Goal: Feedback & Contribution: Leave review/rating

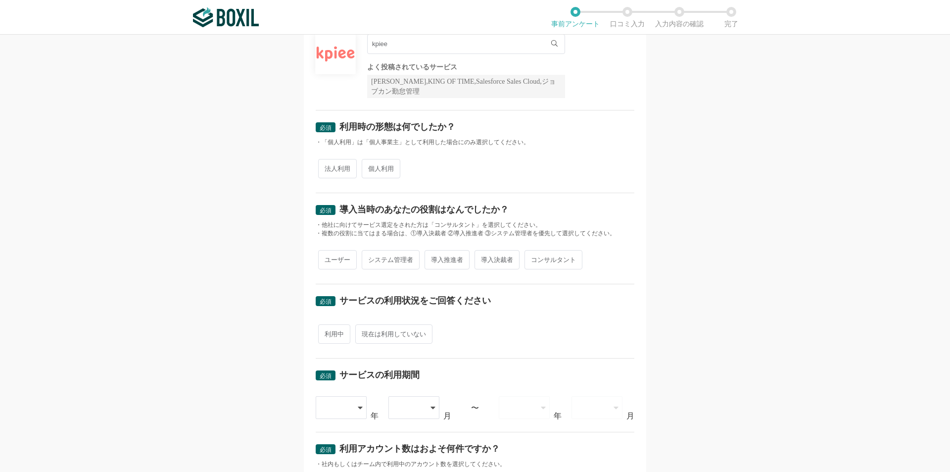
scroll to position [99, 0]
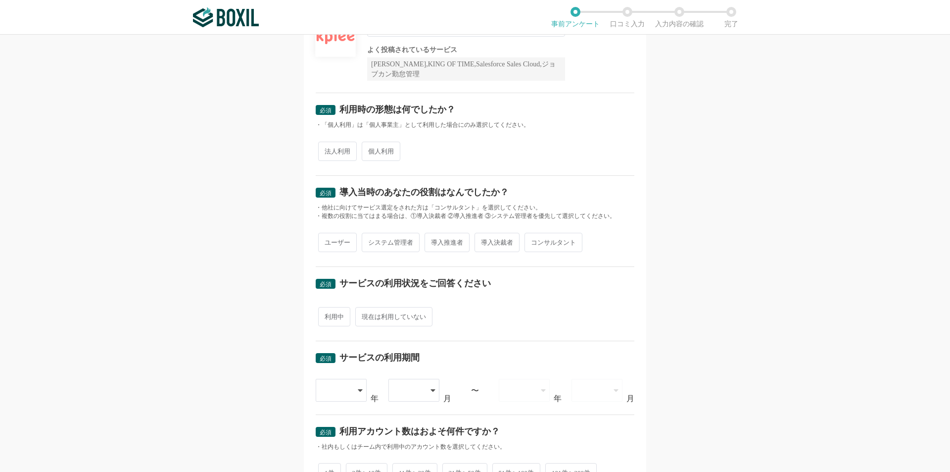
click at [326, 154] on span "法人利用" at bounding box center [337, 151] width 39 height 19
click at [326, 149] on input "法人利用" at bounding box center [324, 146] width 6 height 6
radio input "true"
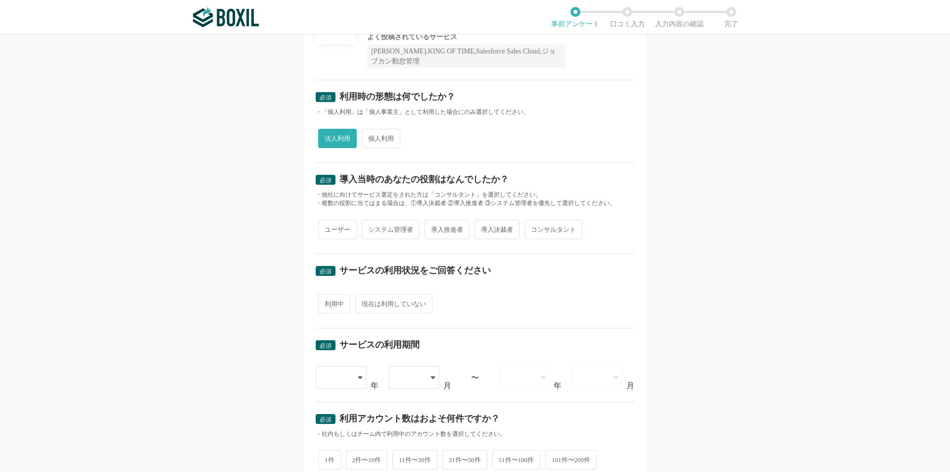
scroll to position [148, 0]
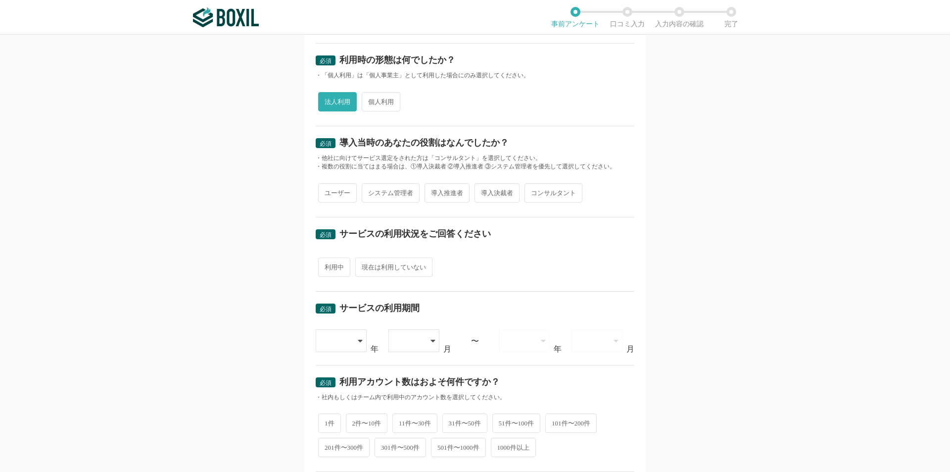
click at [334, 193] on span "ユーザー" at bounding box center [337, 192] width 39 height 19
click at [327, 191] on input "ユーザー" at bounding box center [324, 188] width 6 height 6
radio input "true"
click at [448, 195] on span "導入推進者" at bounding box center [447, 192] width 45 height 19
click at [434, 191] on input "導入推進者" at bounding box center [430, 188] width 6 height 6
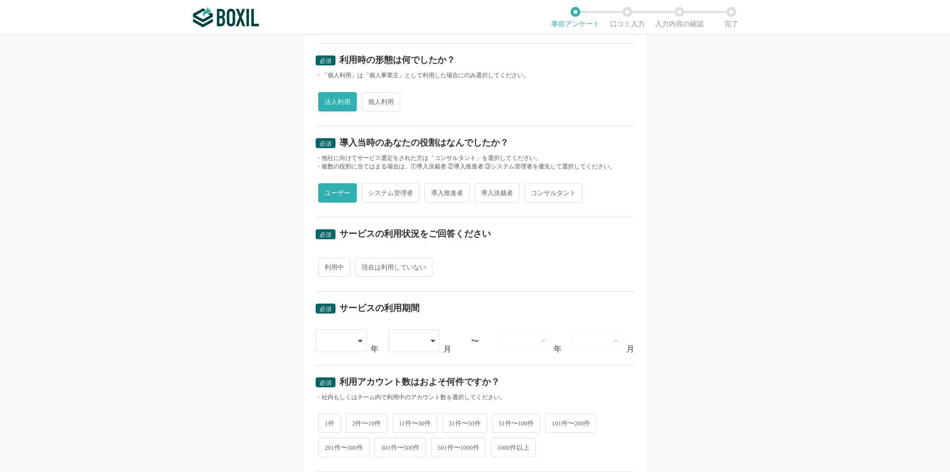
radio input "true"
radio input "false"
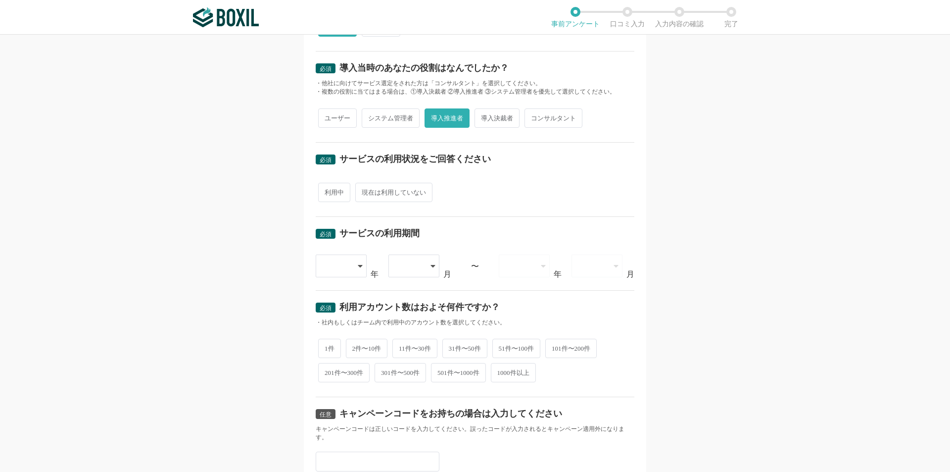
scroll to position [247, 0]
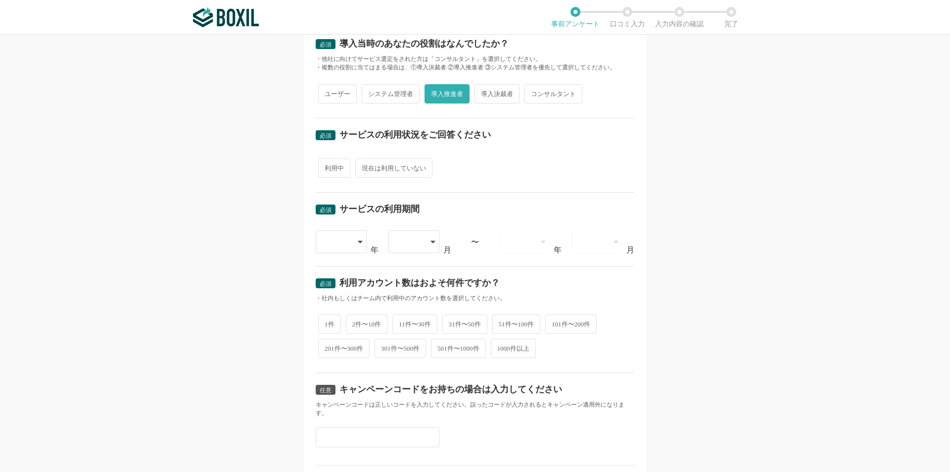
click at [337, 173] on span "利用中" at bounding box center [334, 167] width 32 height 19
click at [327, 166] on input "利用中" at bounding box center [324, 163] width 6 height 6
radio input "true"
click at [360, 244] on icon at bounding box center [361, 242] width 5 height 8
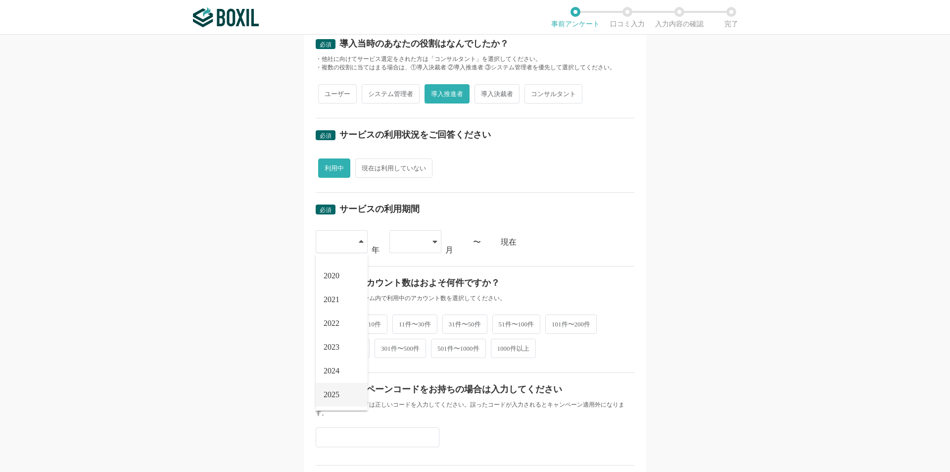
click at [333, 393] on span "2025" at bounding box center [332, 394] width 16 height 8
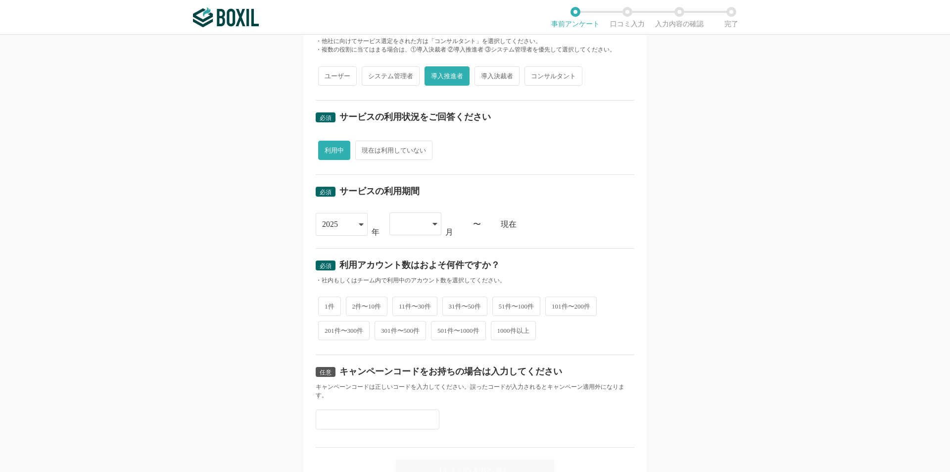
scroll to position [297, 0]
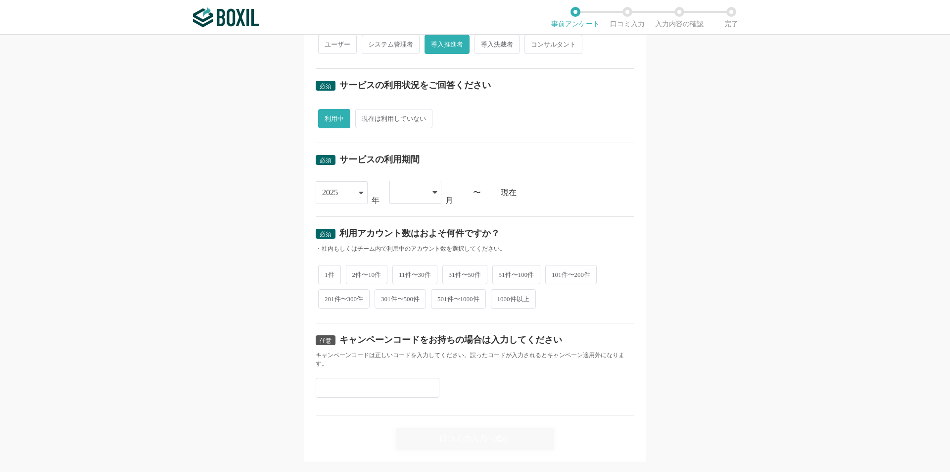
click at [433, 189] on icon at bounding box center [435, 192] width 5 height 8
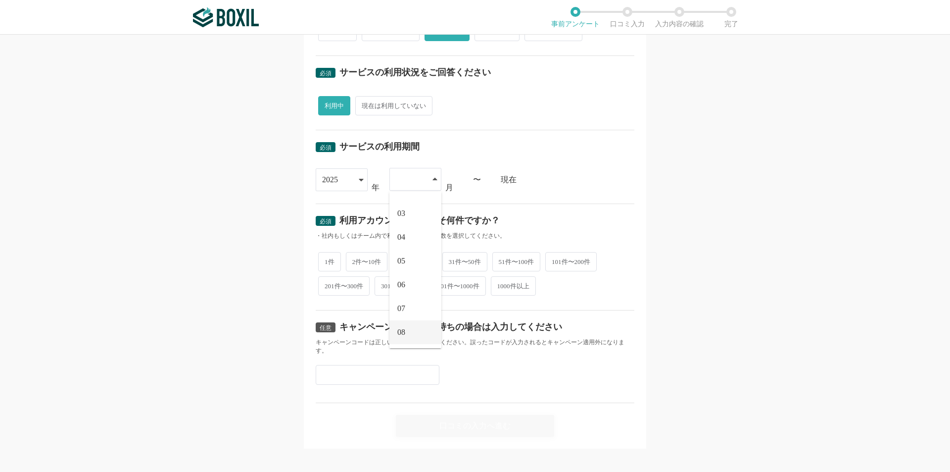
scroll to position [317, 0]
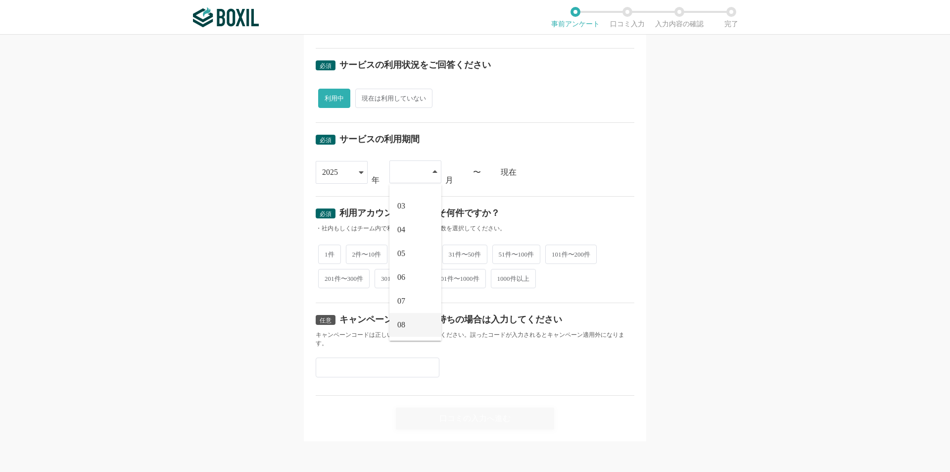
click at [405, 320] on li "08" at bounding box center [416, 325] width 52 height 24
click at [365, 251] on span "2件〜10件" at bounding box center [367, 253] width 42 height 19
click at [355, 251] on input "2件〜10件" at bounding box center [351, 248] width 6 height 6
radio input "true"
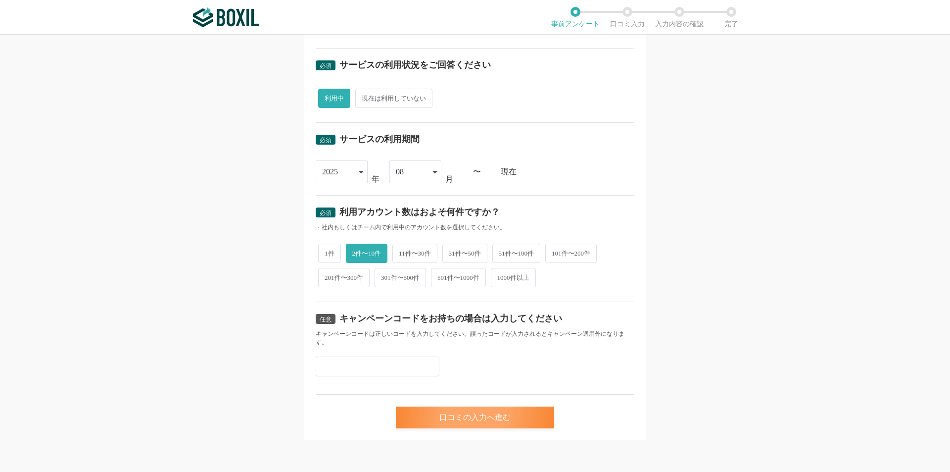
click at [495, 418] on div "口コミの入力へ進む" at bounding box center [475, 417] width 158 height 22
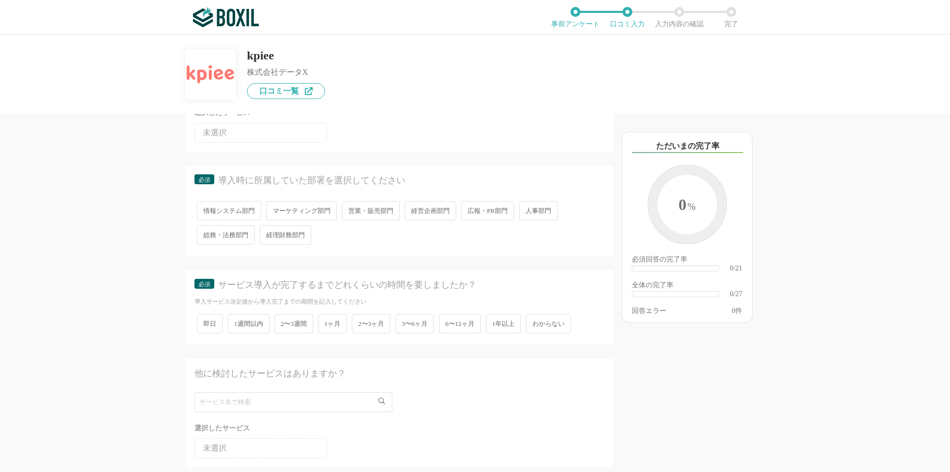
scroll to position [99, 0]
click at [432, 209] on span "経営企画部門" at bounding box center [430, 209] width 51 height 19
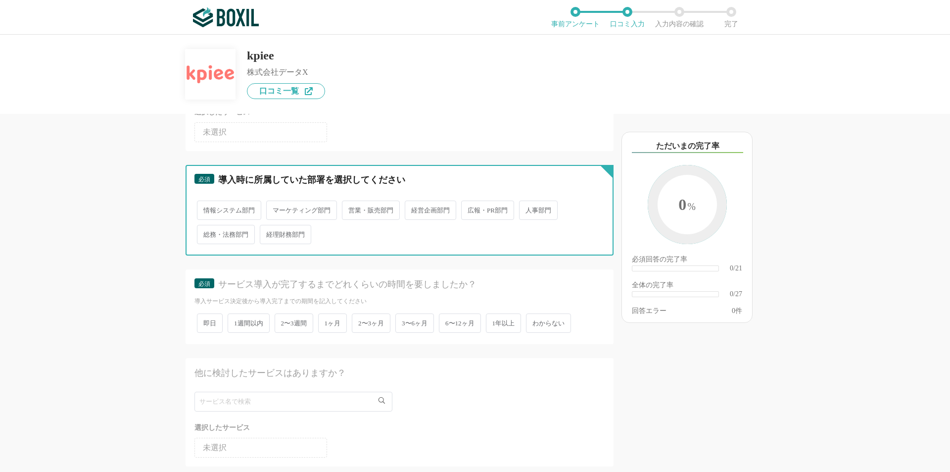
click at [414, 208] on input "経営企画部門" at bounding box center [410, 205] width 6 height 6
radio input "true"
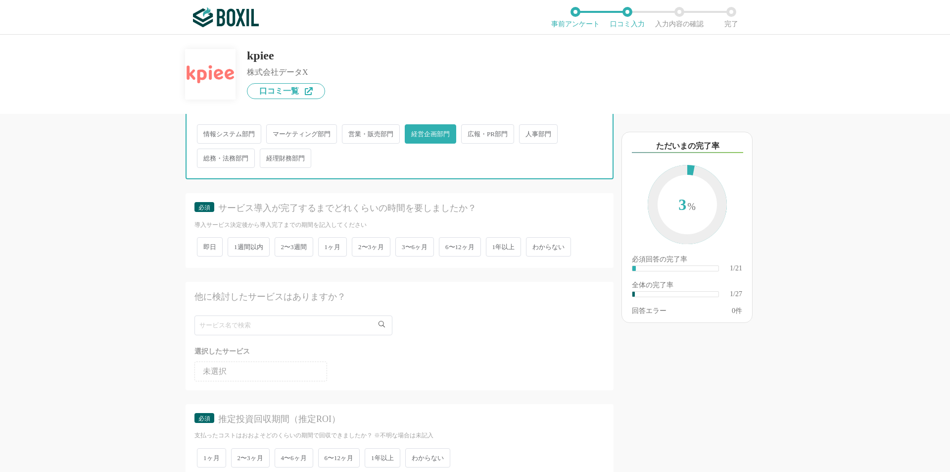
scroll to position [198, 0]
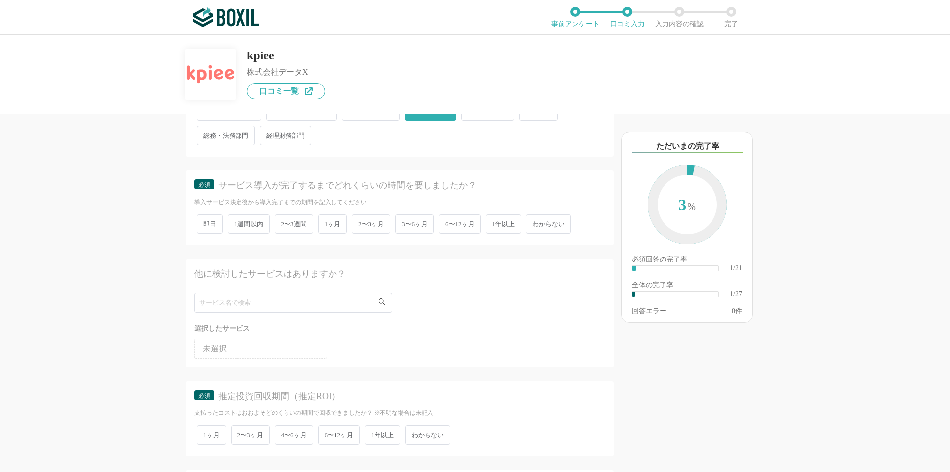
click at [362, 227] on span "2〜3ヶ月" at bounding box center [371, 223] width 39 height 19
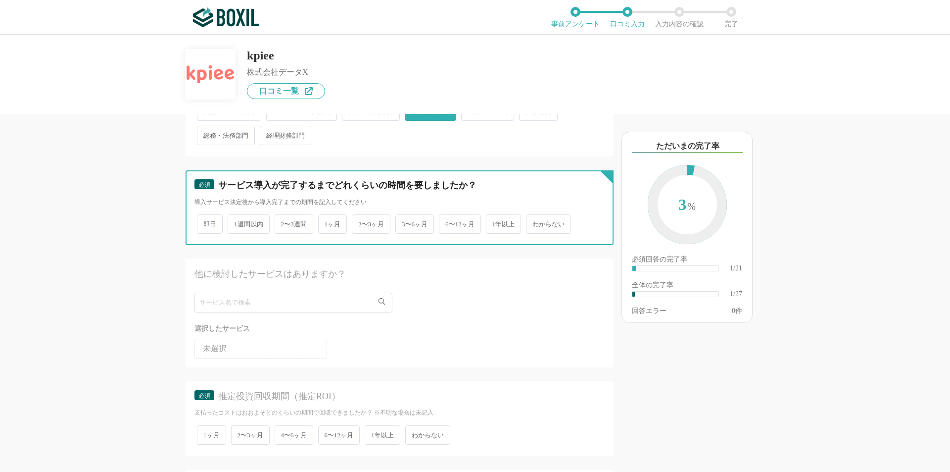
click at [361, 222] on input "2〜3ヶ月" at bounding box center [357, 219] width 6 height 6
radio input "true"
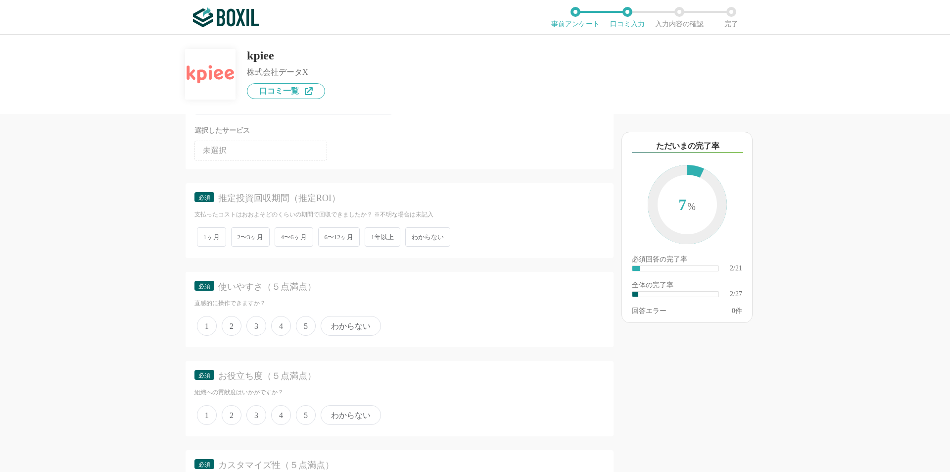
scroll to position [445, 0]
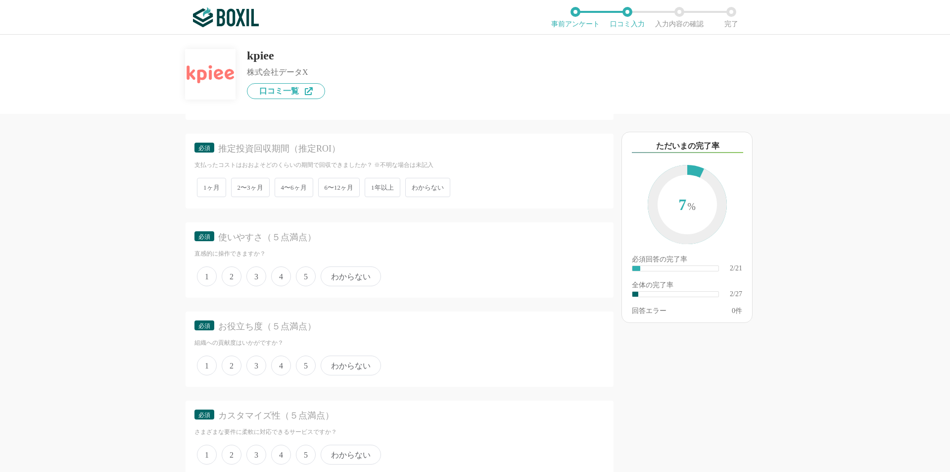
click at [425, 189] on span "わからない" at bounding box center [427, 187] width 45 height 19
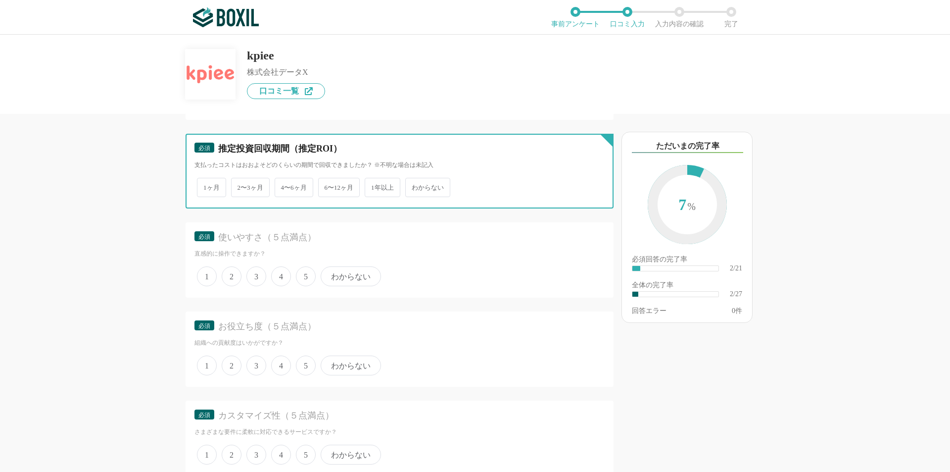
click at [414, 186] on input "わからない" at bounding box center [411, 182] width 6 height 6
radio input "true"
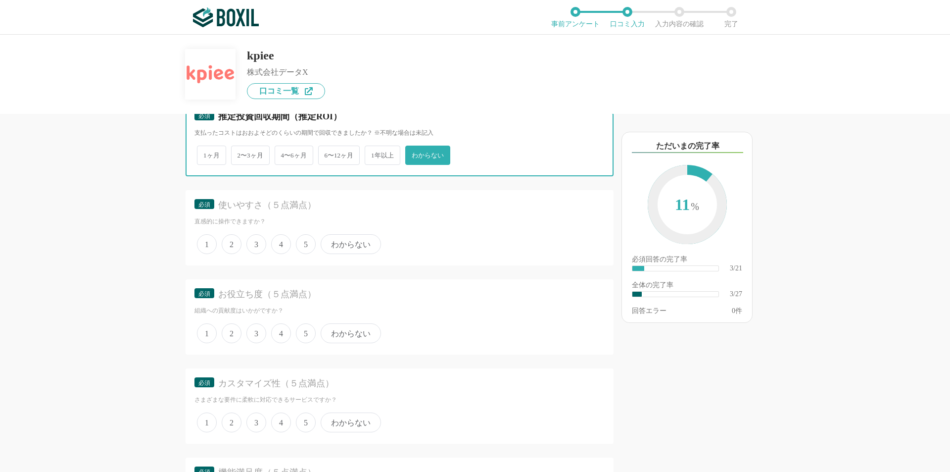
scroll to position [495, 0]
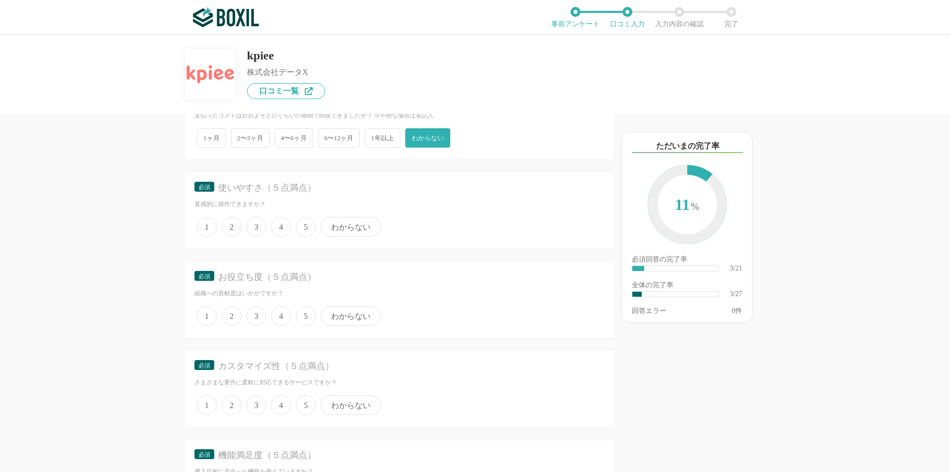
click at [283, 228] on span "4" at bounding box center [281, 227] width 20 height 20
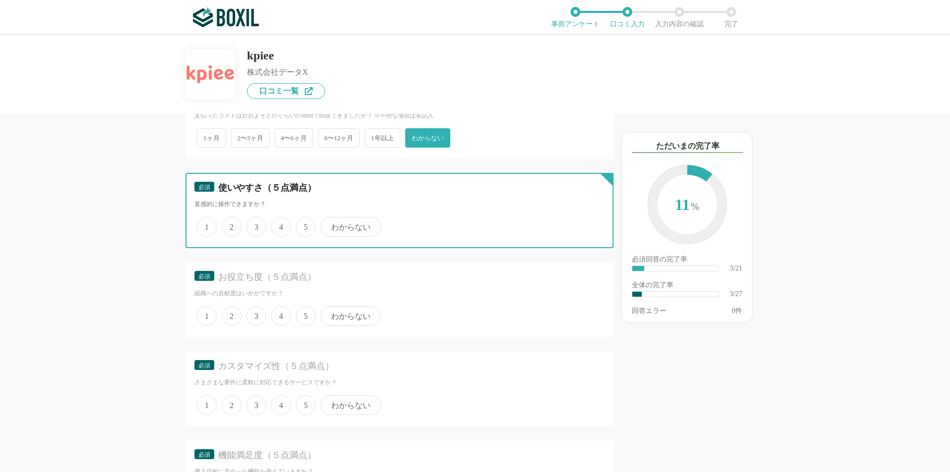
click at [280, 225] on input "4" at bounding box center [277, 221] width 6 height 6
radio input "true"
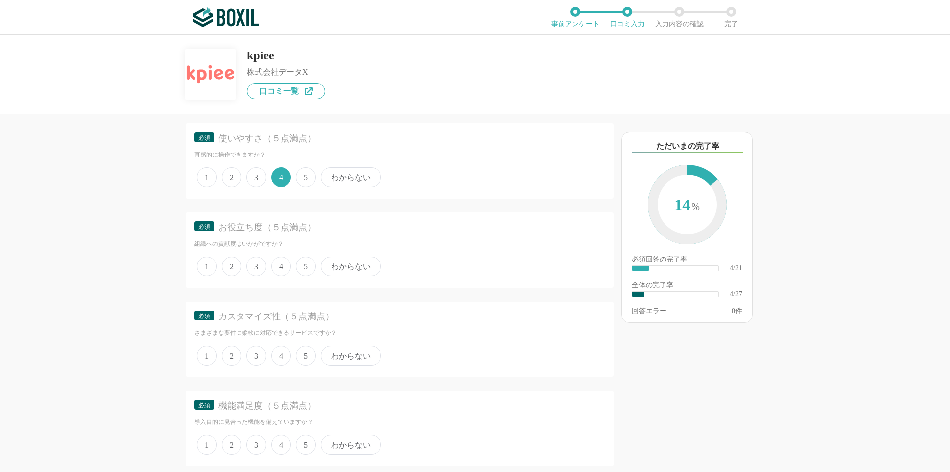
click at [282, 262] on span "4" at bounding box center [281, 266] width 20 height 20
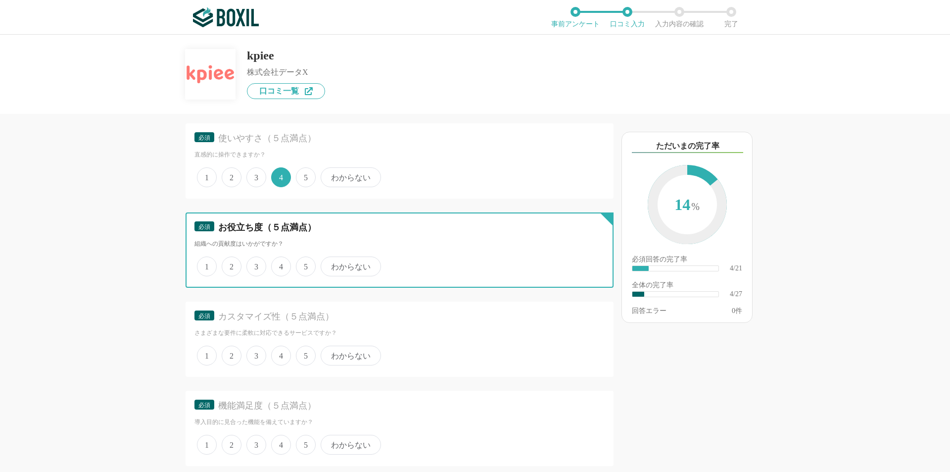
click at [280, 262] on input "4" at bounding box center [277, 261] width 6 height 6
radio input "true"
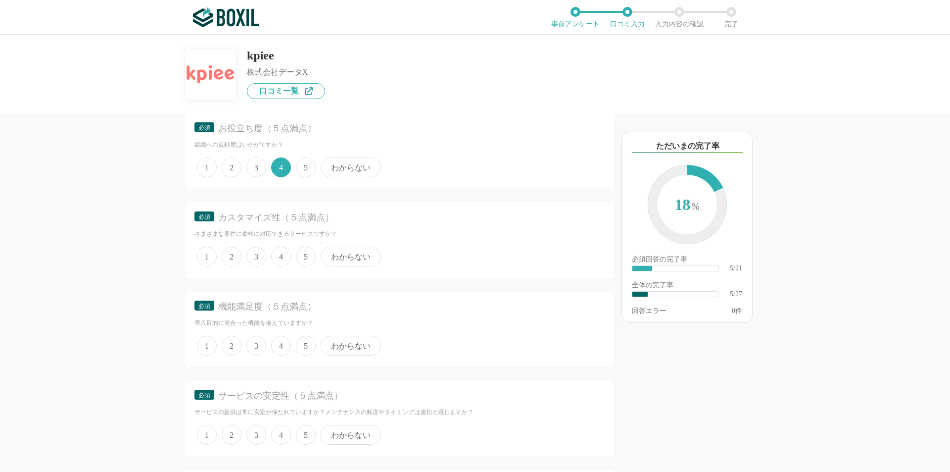
click at [277, 255] on span "4" at bounding box center [281, 256] width 20 height 20
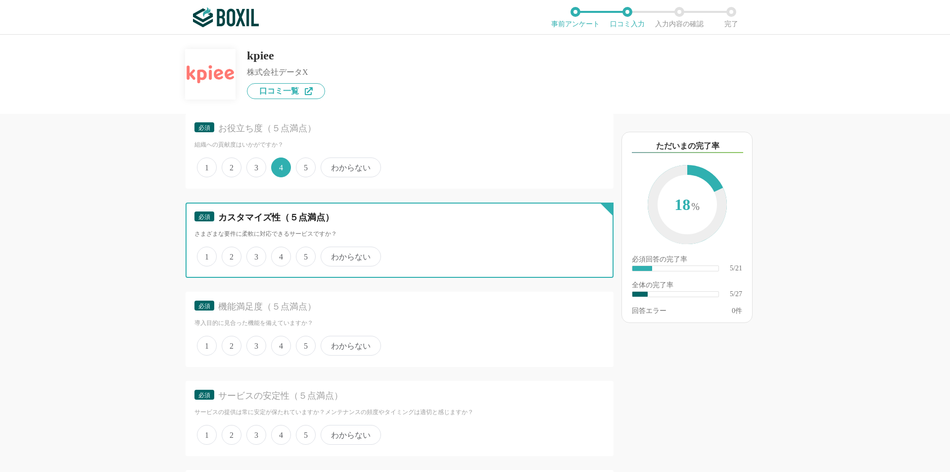
click at [277, 254] on input "4" at bounding box center [277, 251] width 6 height 6
radio input "true"
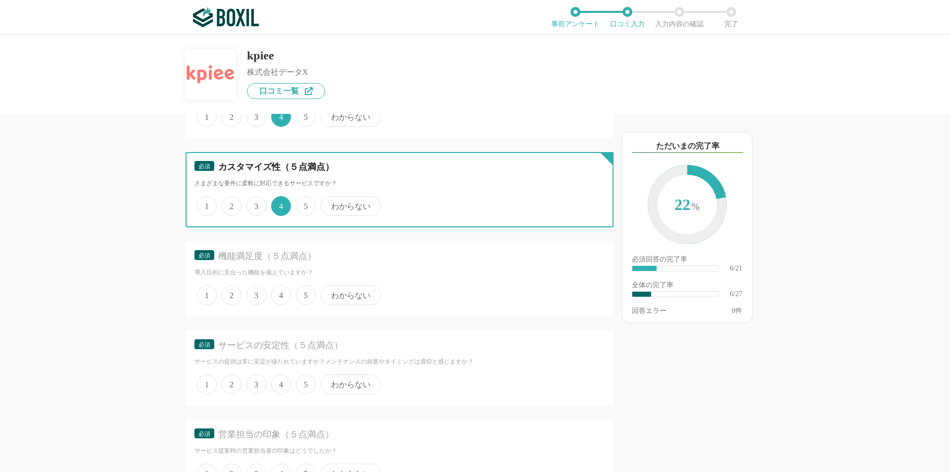
scroll to position [792, 0]
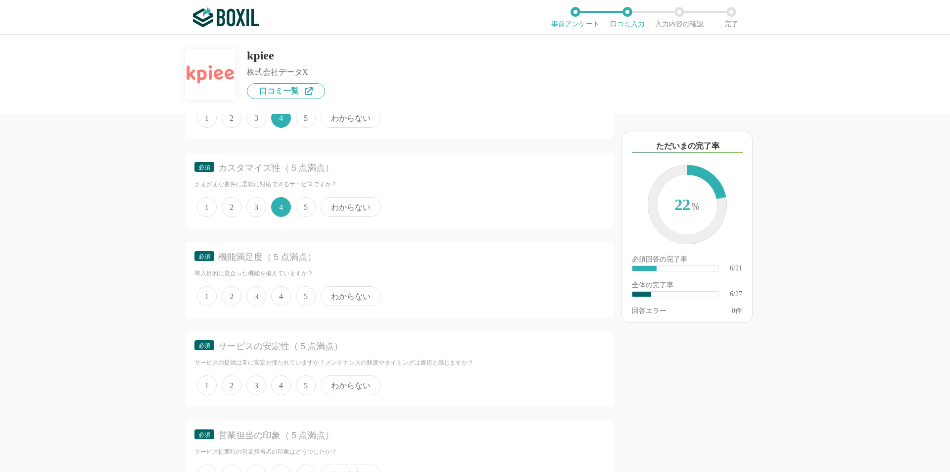
click at [256, 205] on span "3" at bounding box center [256, 207] width 20 height 20
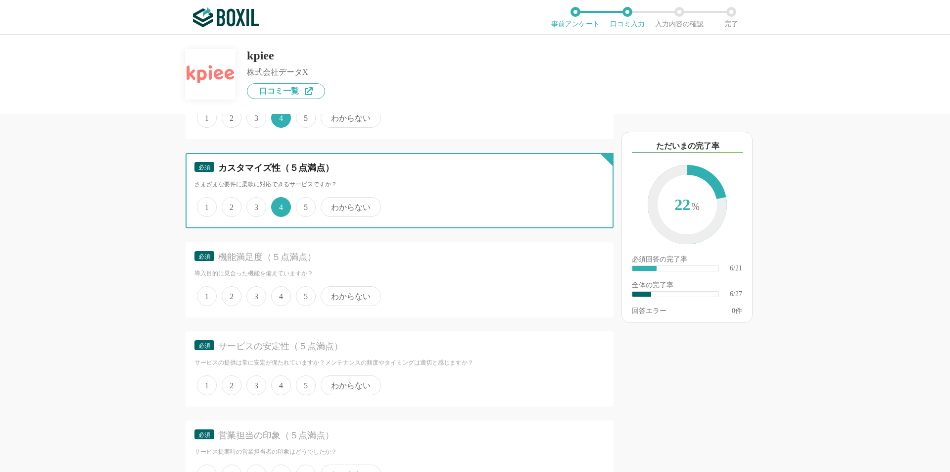
click at [255, 205] on input "3" at bounding box center [252, 201] width 6 height 6
radio input "true"
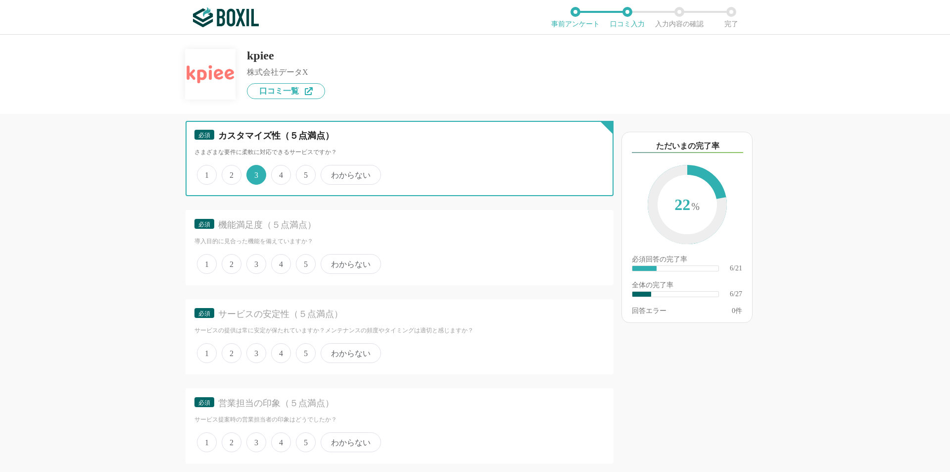
scroll to position [742, 0]
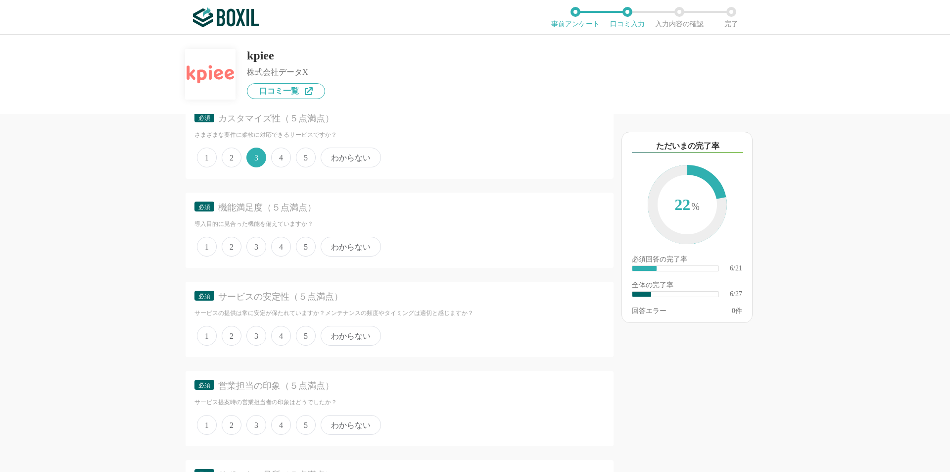
click at [284, 244] on span "4" at bounding box center [281, 247] width 20 height 20
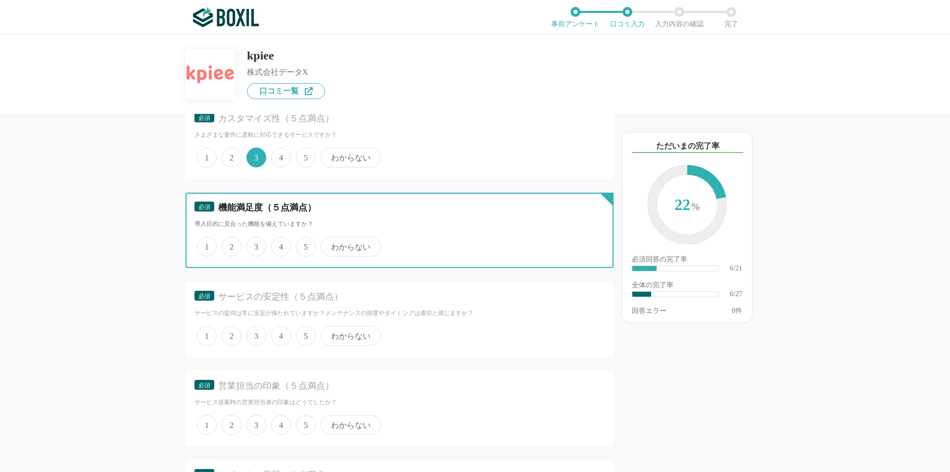
click at [280, 244] on input "4" at bounding box center [277, 241] width 6 height 6
radio input "true"
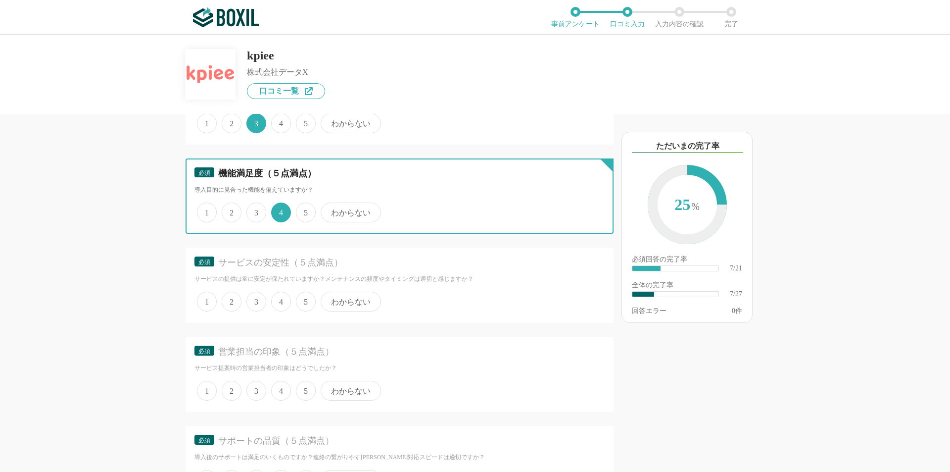
scroll to position [841, 0]
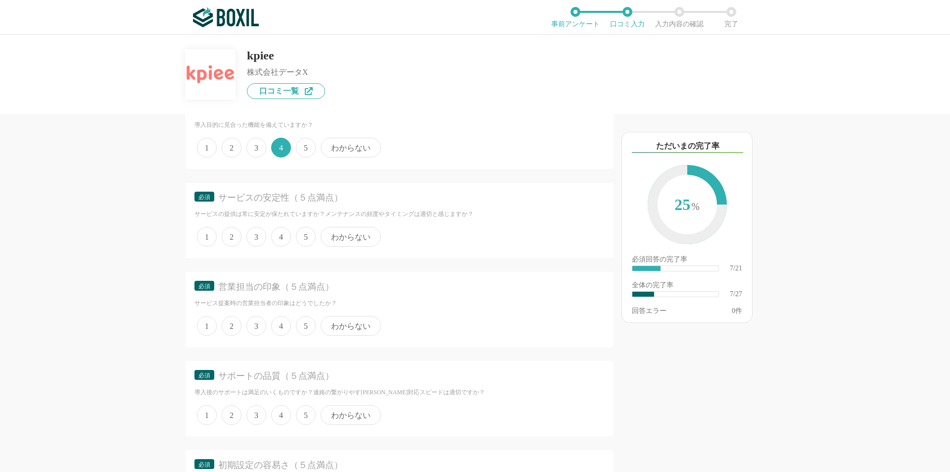
click at [282, 241] on span "4" at bounding box center [281, 237] width 20 height 20
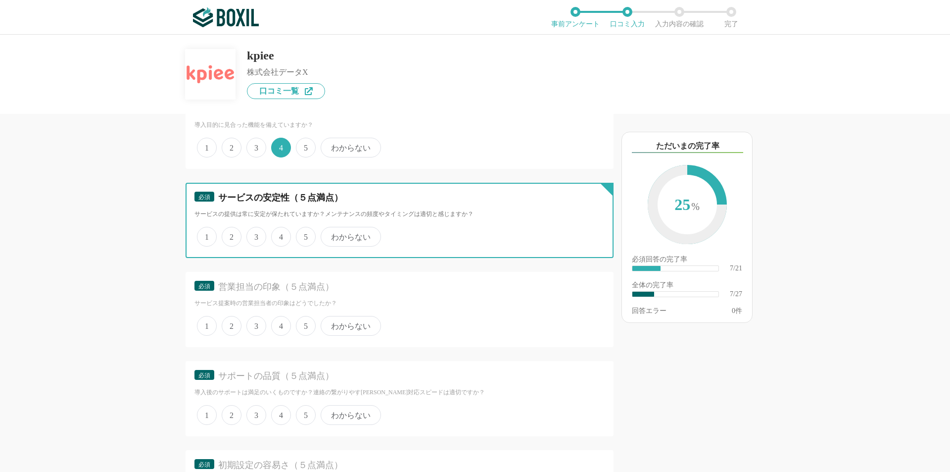
click at [280, 235] on input "4" at bounding box center [277, 231] width 6 height 6
radio input "true"
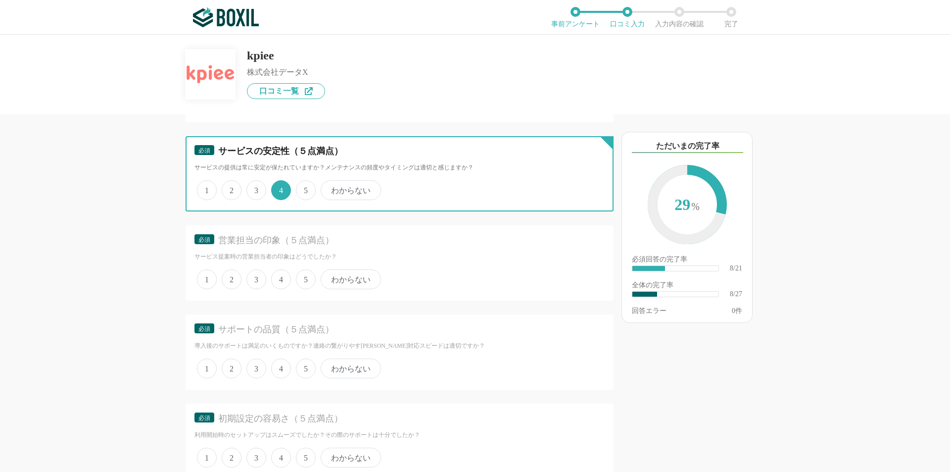
scroll to position [940, 0]
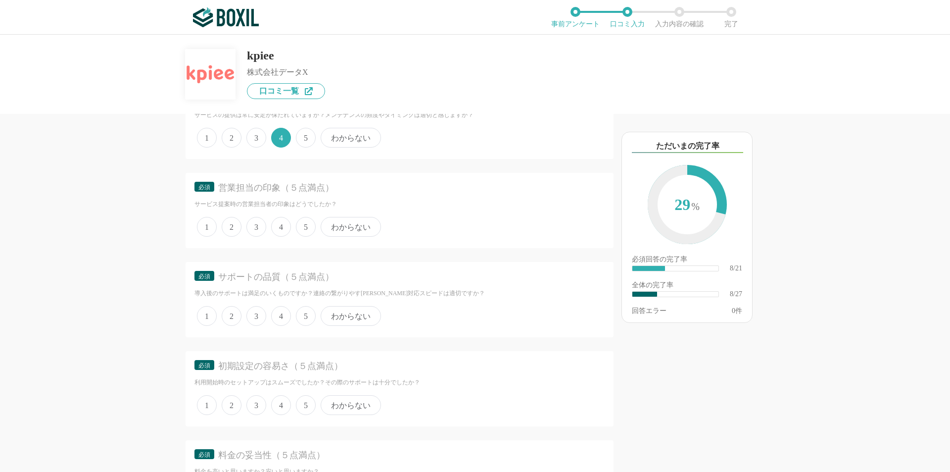
click at [309, 227] on span "5" at bounding box center [306, 227] width 20 height 20
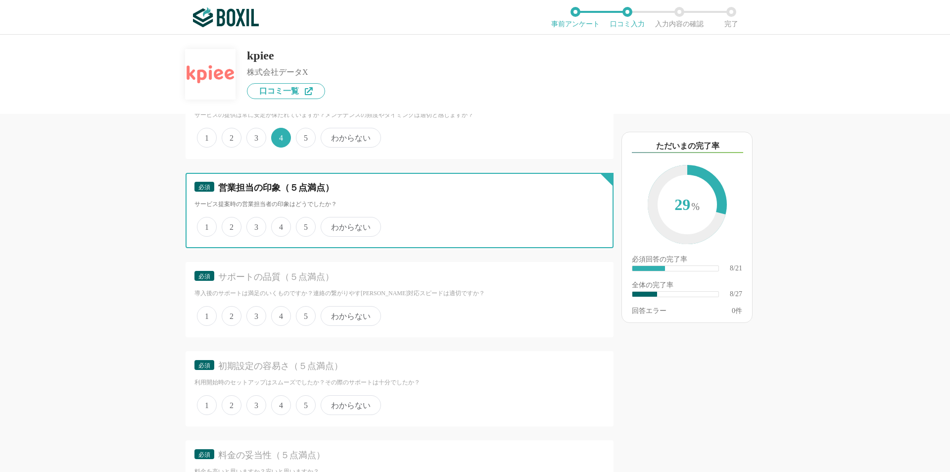
click at [305, 225] on input "5" at bounding box center [301, 221] width 6 height 6
radio input "true"
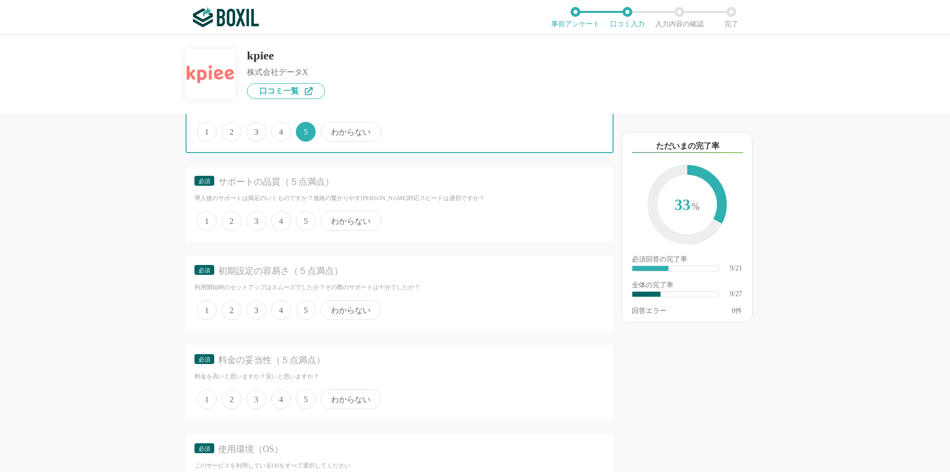
scroll to position [1039, 0]
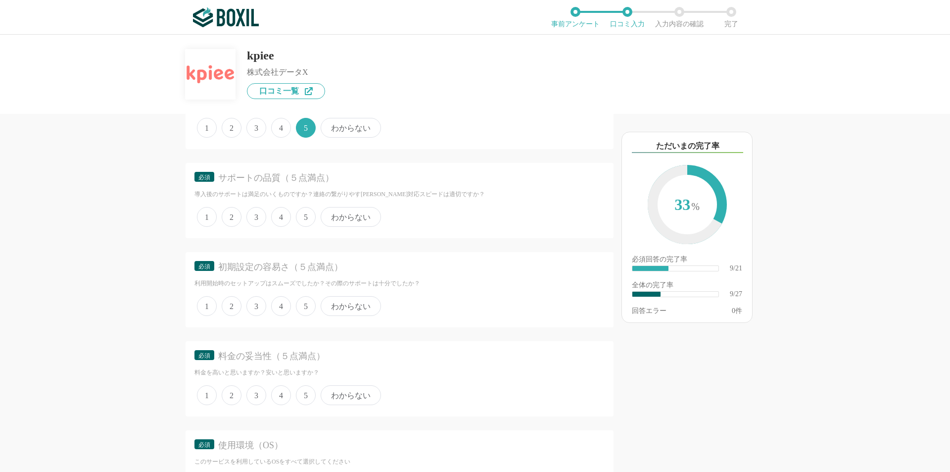
click at [281, 220] on span "4" at bounding box center [281, 217] width 20 height 20
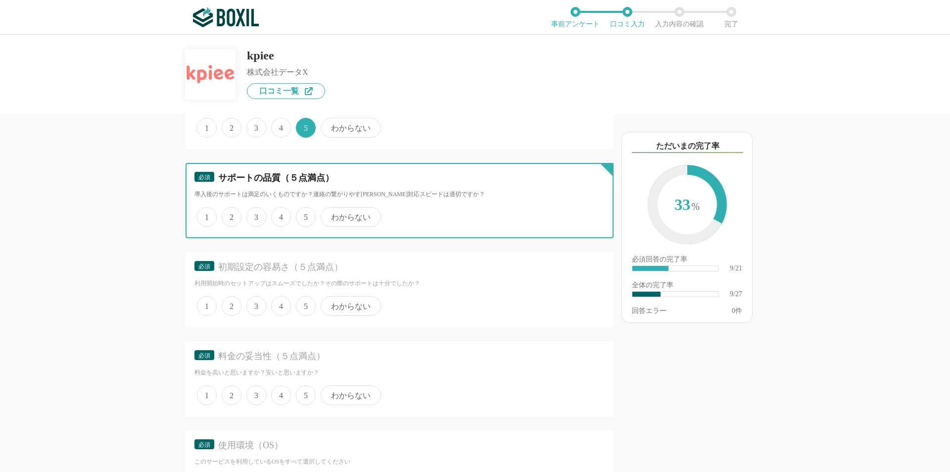
click at [280, 215] on input "4" at bounding box center [277, 211] width 6 height 6
radio input "true"
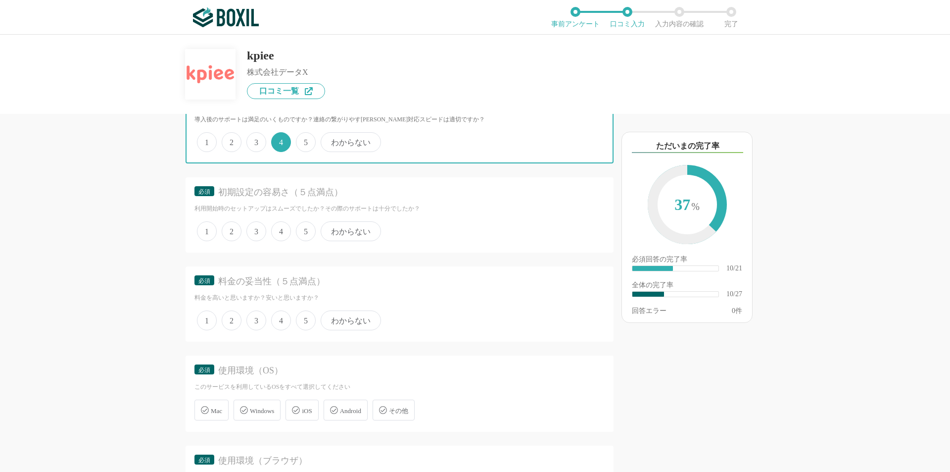
scroll to position [1138, 0]
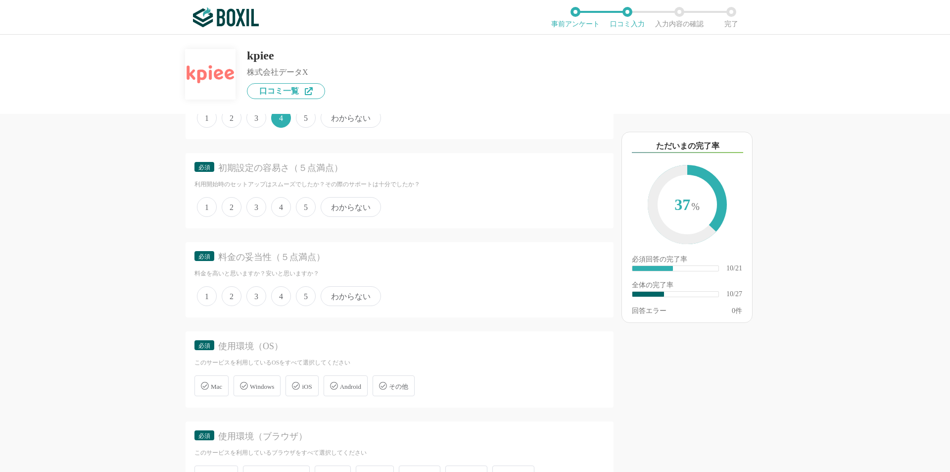
click at [282, 209] on span "4" at bounding box center [281, 207] width 20 height 20
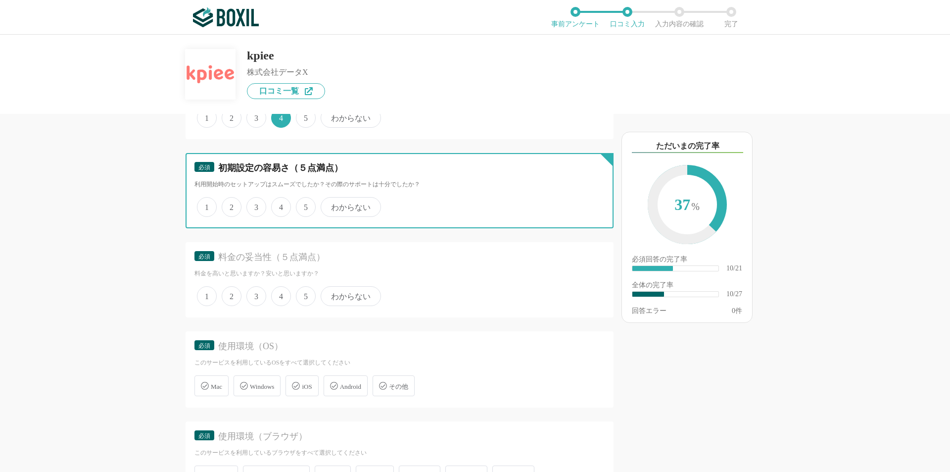
click at [280, 205] on input "4" at bounding box center [277, 201] width 6 height 6
radio input "true"
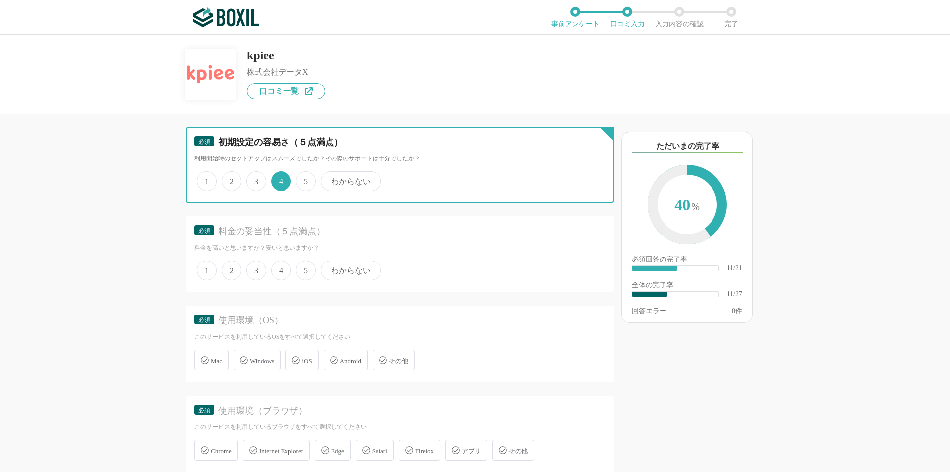
scroll to position [1188, 0]
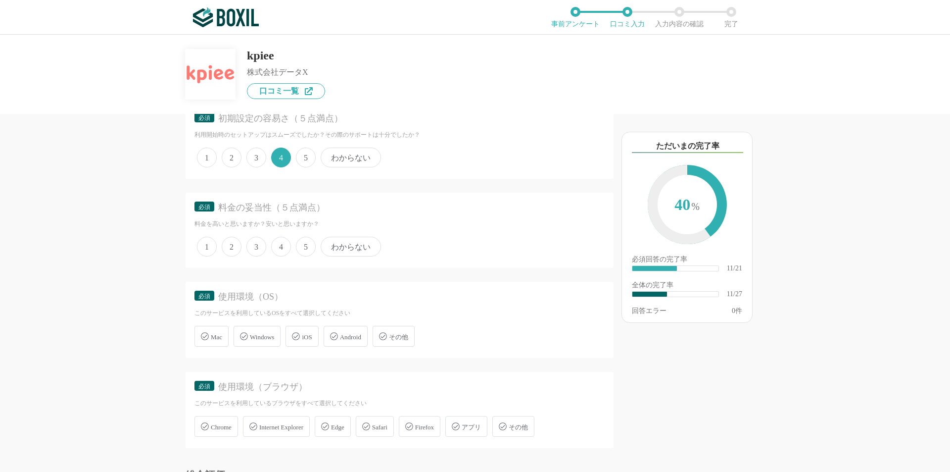
click at [281, 244] on span "4" at bounding box center [281, 247] width 20 height 20
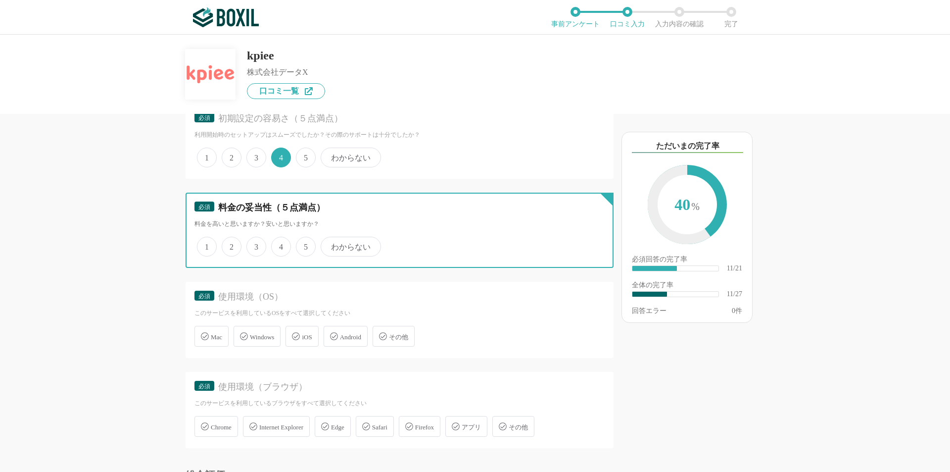
click at [280, 244] on input "4" at bounding box center [277, 241] width 6 height 6
radio input "true"
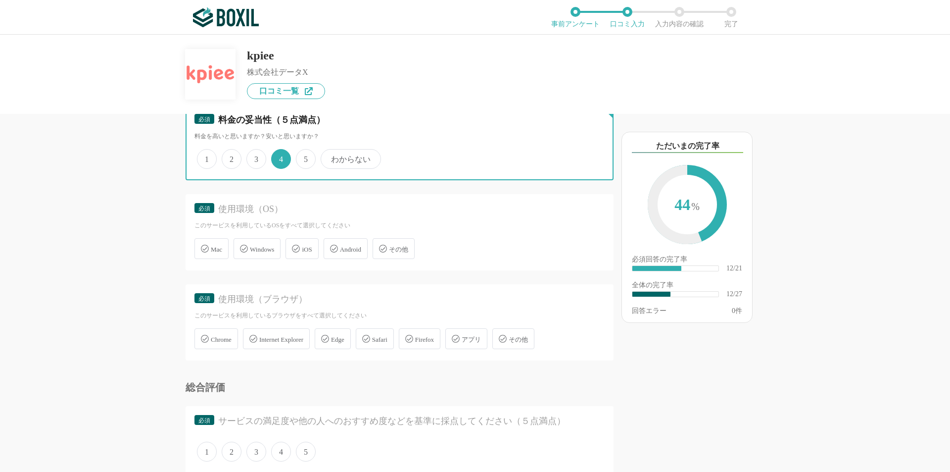
scroll to position [1287, 0]
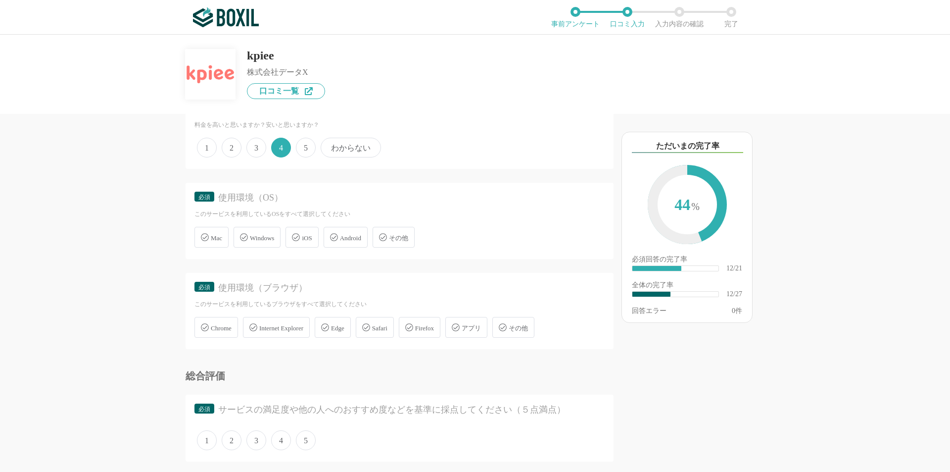
click at [262, 238] on span "Windows" at bounding box center [262, 237] width 24 height 7
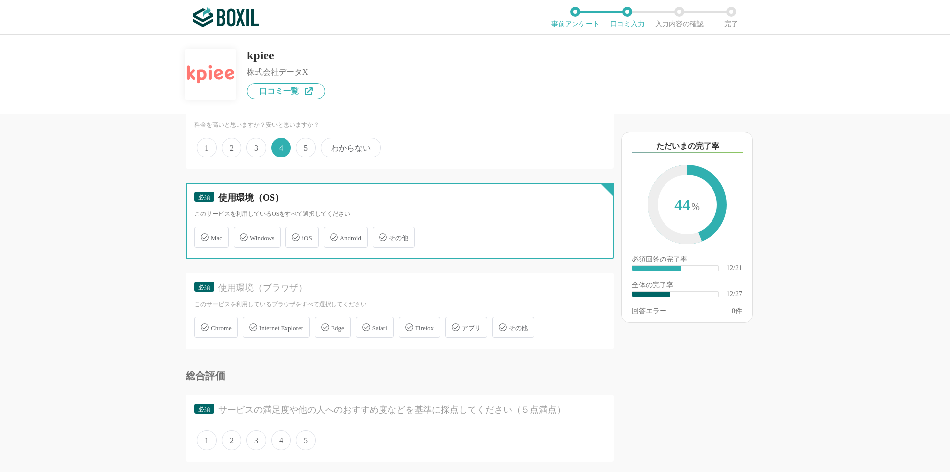
click at [242, 235] on input "Windows" at bounding box center [239, 231] width 6 height 6
checkbox input "true"
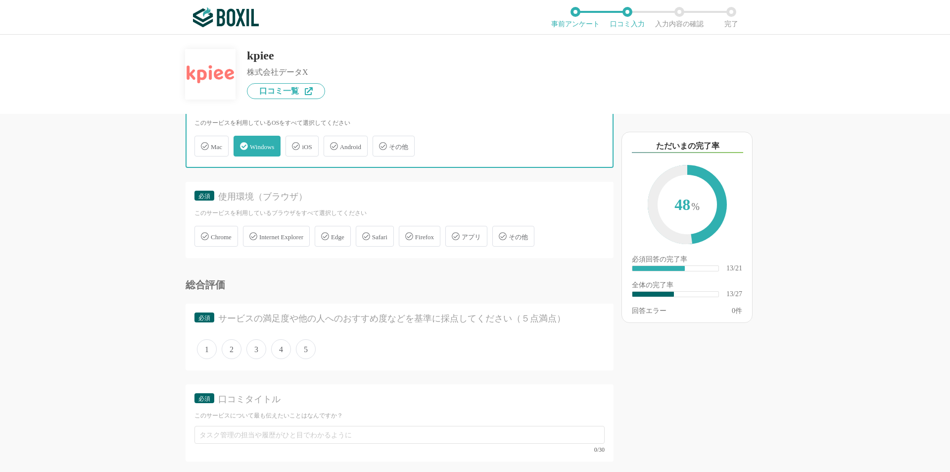
scroll to position [1386, 0]
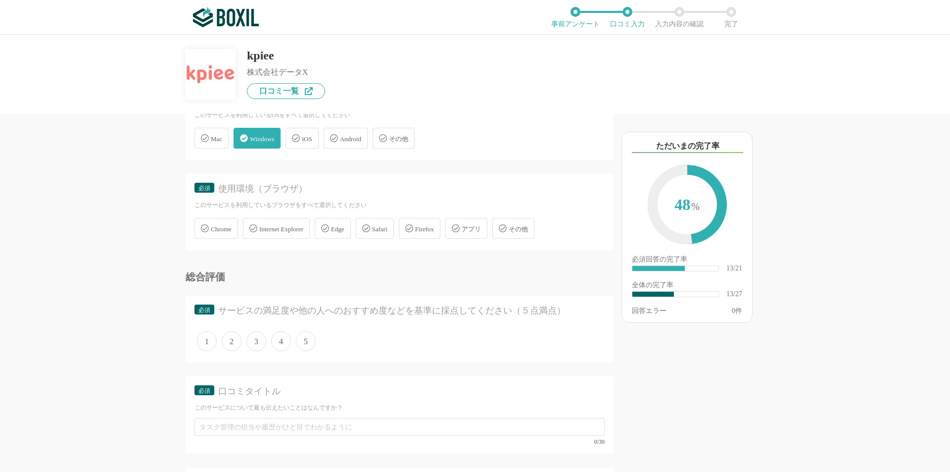
click at [209, 230] on div "Chrome" at bounding box center [217, 228] width 44 height 21
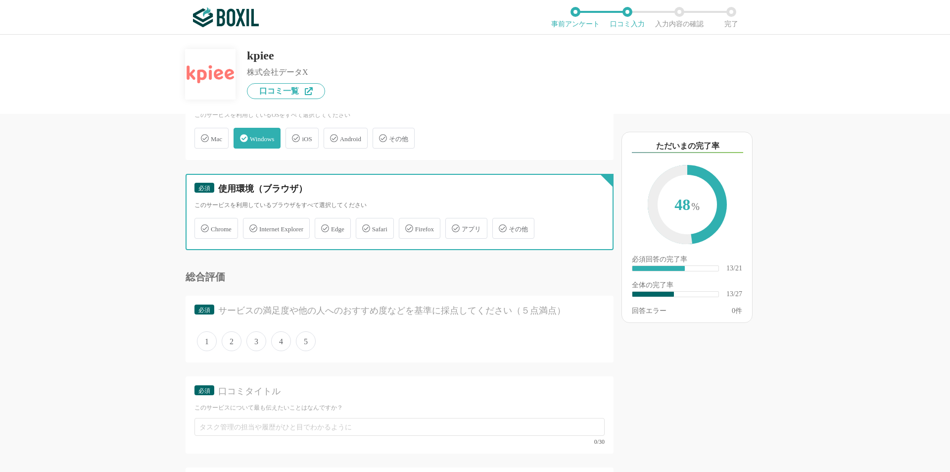
click at [203, 226] on input "Chrome" at bounding box center [199, 222] width 6 height 6
checkbox input "true"
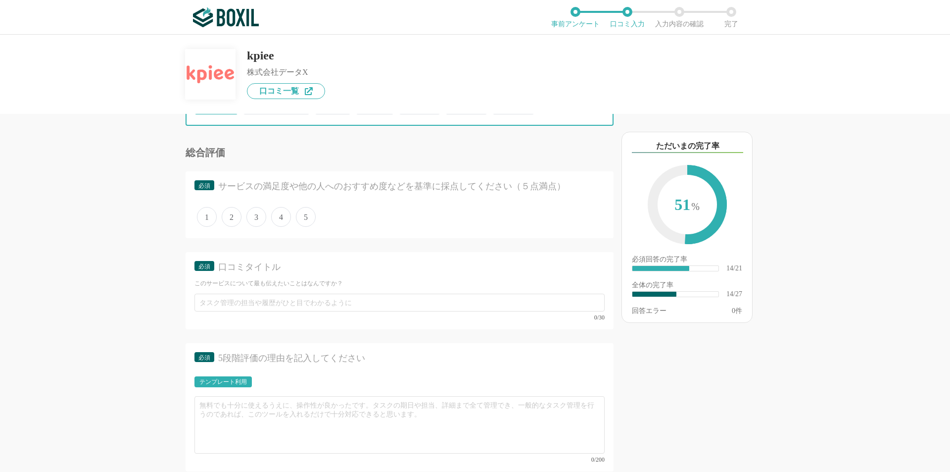
scroll to position [1534, 0]
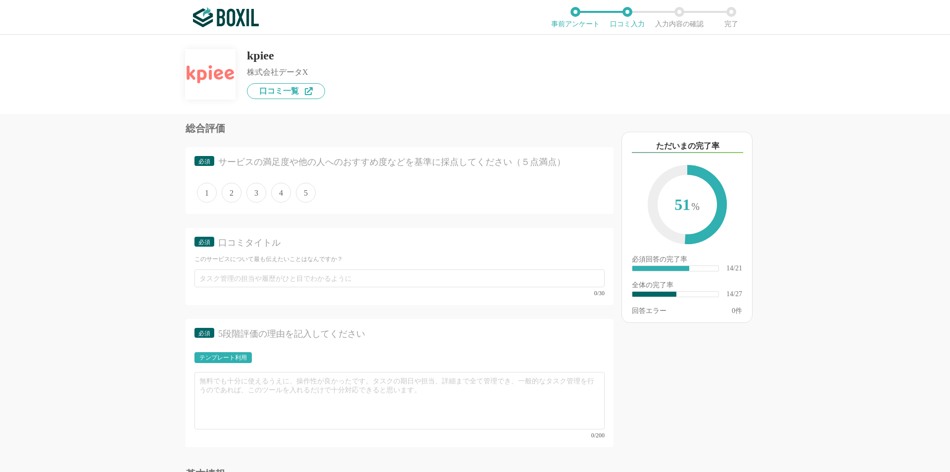
click at [279, 189] on span "4" at bounding box center [281, 193] width 20 height 20
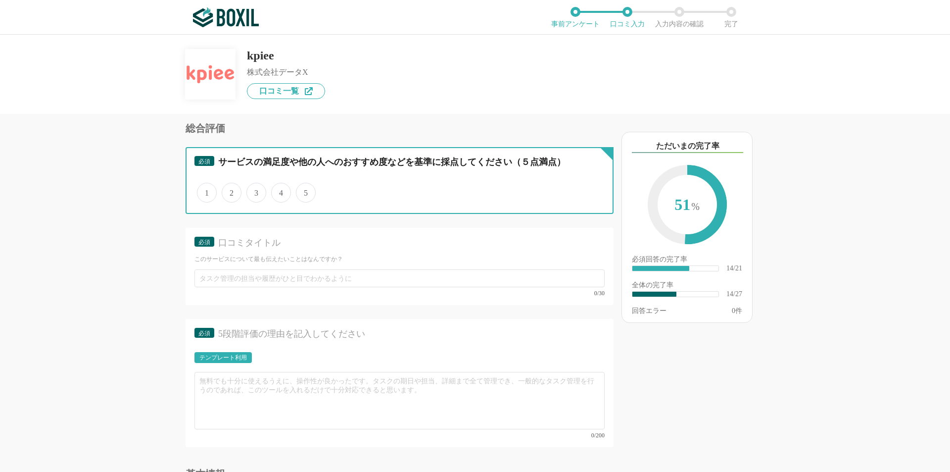
click at [279, 189] on input "4" at bounding box center [277, 187] width 6 height 6
radio input "true"
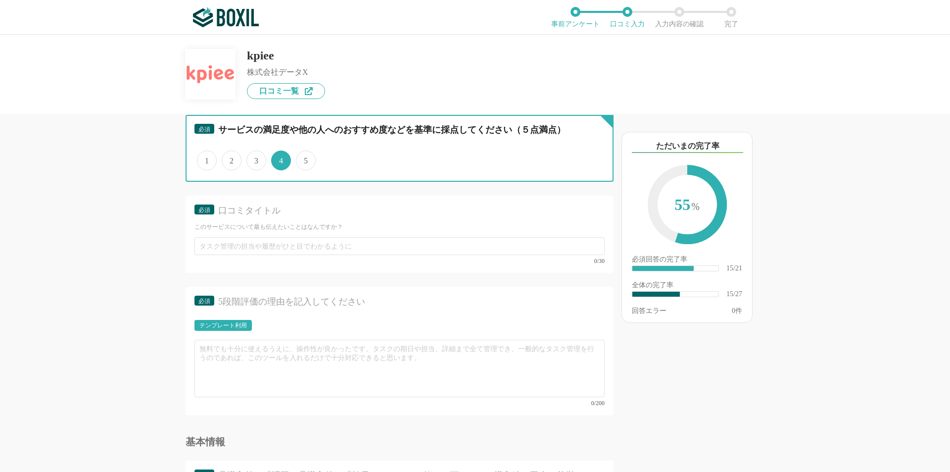
scroll to position [1584, 0]
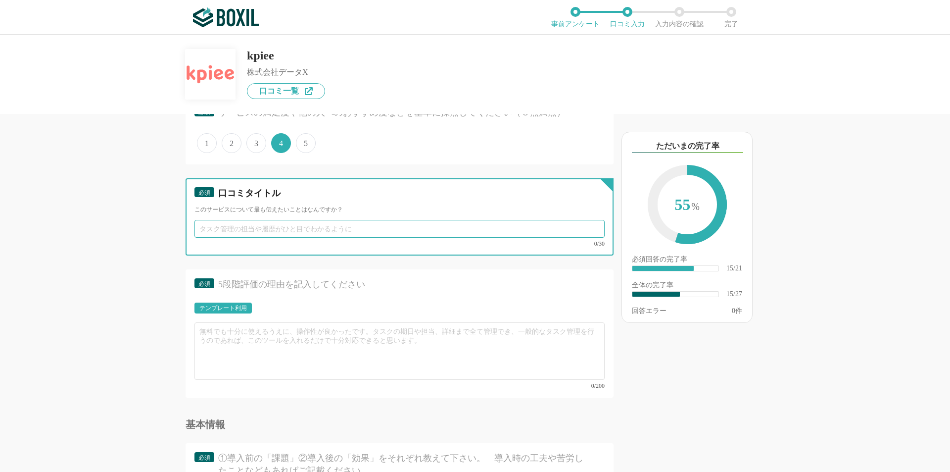
click at [244, 225] on input "text" at bounding box center [400, 229] width 410 height 18
paste input "社内で新しくツール導入をする際の調査や手作業の集計の代行の対応や、予実管理も見える化できました"
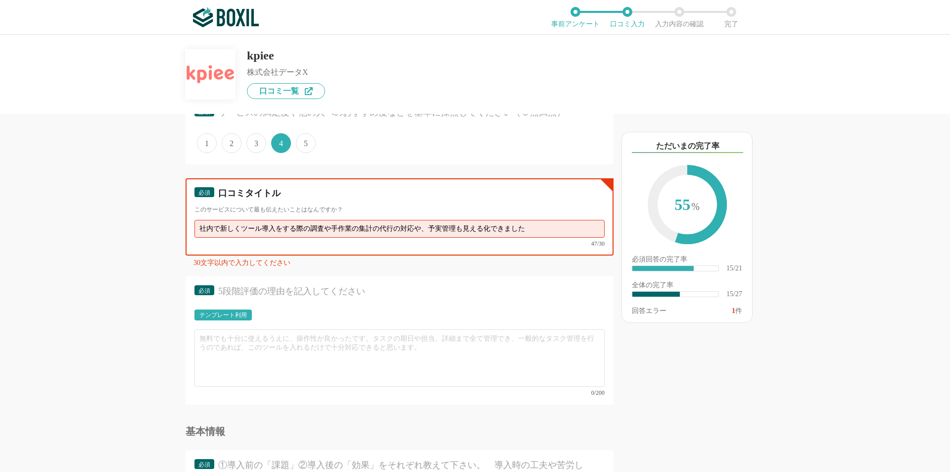
click at [551, 227] on input "社内で新しくツール導入をする際の調査や手作業の集計の代行の対応や、予実管理も見える化できました" at bounding box center [400, 229] width 410 height 18
drag, startPoint x: 276, startPoint y: 230, endPoint x: 297, endPoint y: 228, distance: 20.9
click at [297, 228] on input "社内で新しくツール導入をする際の調査や手作業の集計の代行の対応や、予実管理も見える化できました" at bounding box center [400, 229] width 410 height 18
click at [313, 230] on input "社内で新しくツール導入をする際の調査や手作業の集計の代行の対応や、予実管理も見える化できました" at bounding box center [400, 229] width 410 height 18
drag, startPoint x: 330, startPoint y: 230, endPoint x: 223, endPoint y: 231, distance: 107.4
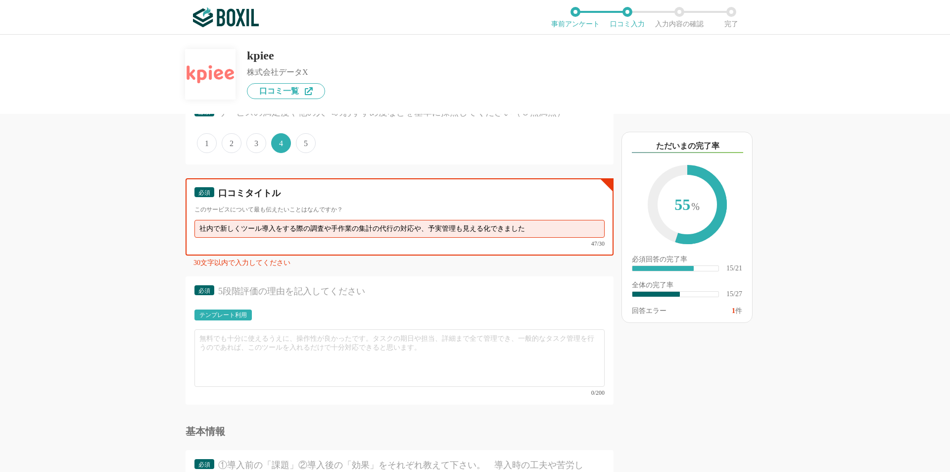
click at [223, 231] on input "社内で新しくツール導入をする際の調査や手作業の集計の代行の対応や、予実管理も見える化できました" at bounding box center [400, 229] width 410 height 18
click at [420, 229] on input "社内で手作業の集計の代行の対応や、予実管理も見える化できました" at bounding box center [400, 229] width 410 height 18
drag, startPoint x: 380, startPoint y: 230, endPoint x: 433, endPoint y: 230, distance: 52.5
click at [433, 230] on input "社内で手作業の集計の代行の対応や、予実管理も見える化できました" at bounding box center [400, 229] width 410 height 18
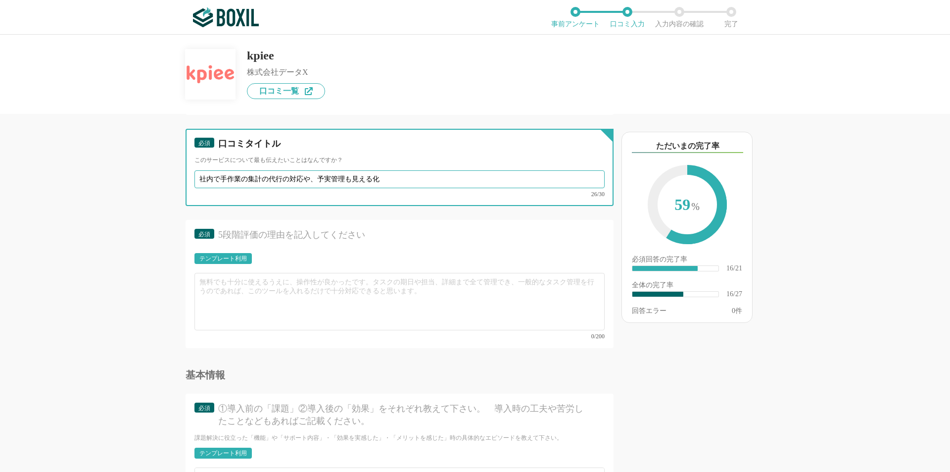
scroll to position [1683, 0]
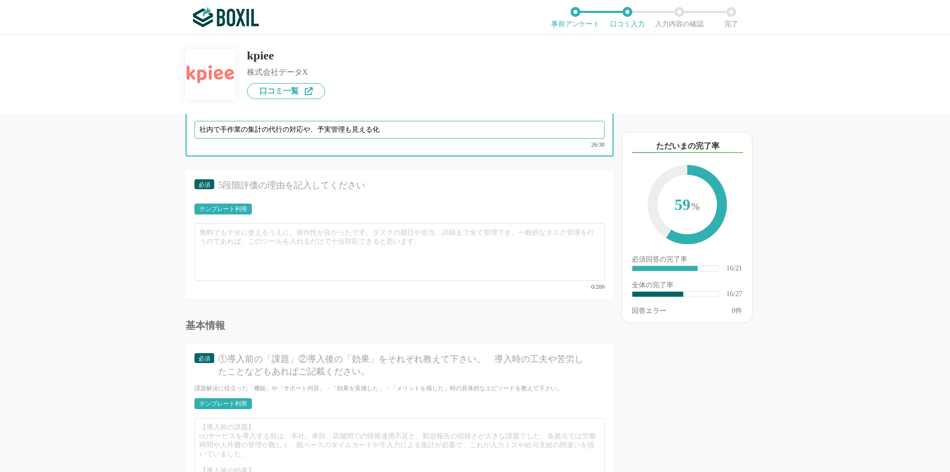
type input "社内で手作業の集計の代行の対応や、予実管理も見える化"
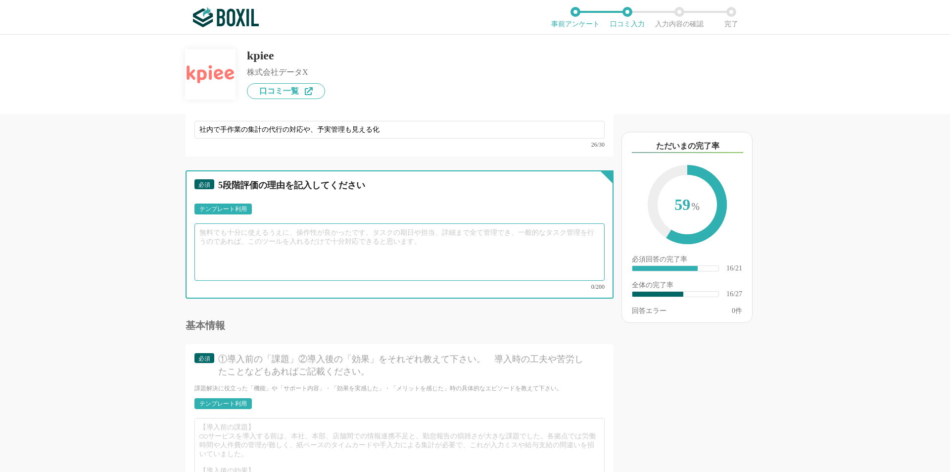
click at [257, 242] on textarea at bounding box center [400, 251] width 410 height 57
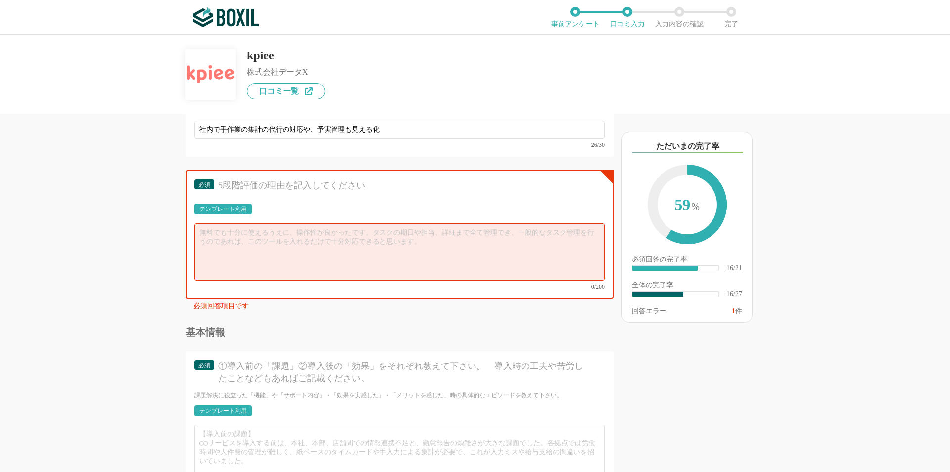
click at [232, 209] on div "テンプレート利用" at bounding box center [223, 209] width 48 height 6
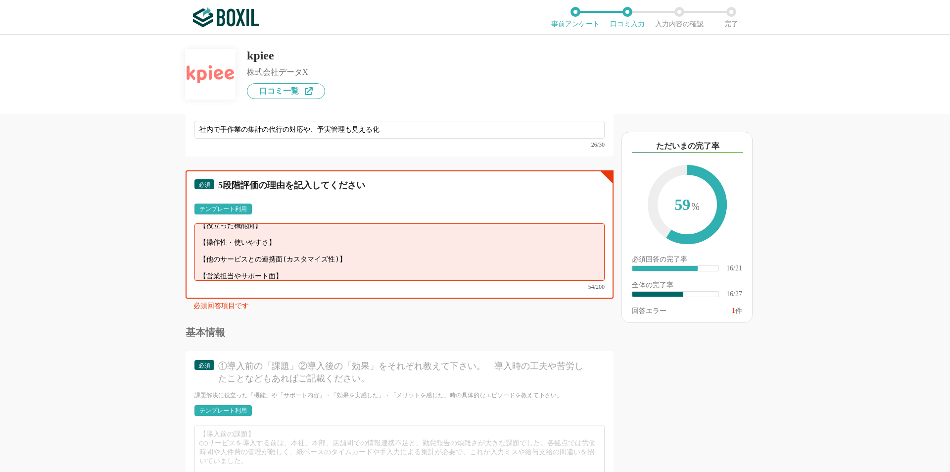
scroll to position [0, 0]
drag, startPoint x: 300, startPoint y: 266, endPoint x: 187, endPoint y: 222, distance: 121.3
click at [187, 222] on div "必須 5段階評価の理由を記入してください テンプレート利用 ፠テンプレート文言が変更されてない箇所がある、または使用できないテキスト（記号）が含まれています。…" at bounding box center [400, 234] width 428 height 128
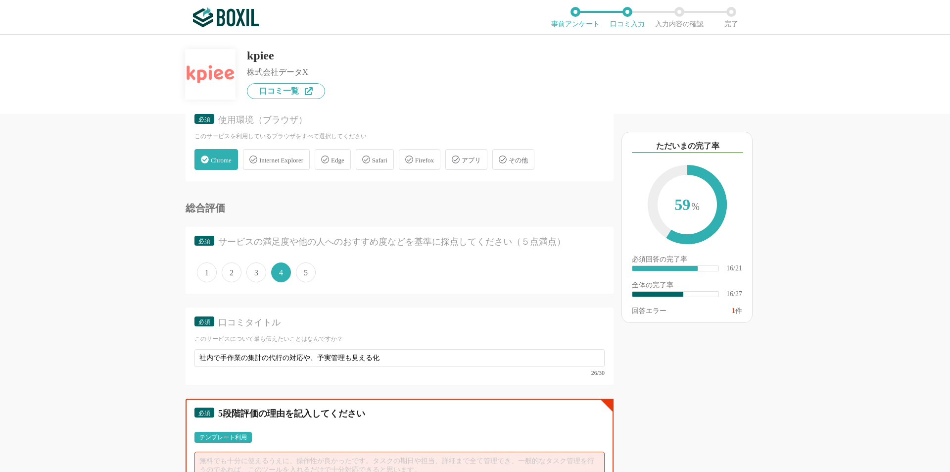
scroll to position [1542, 0]
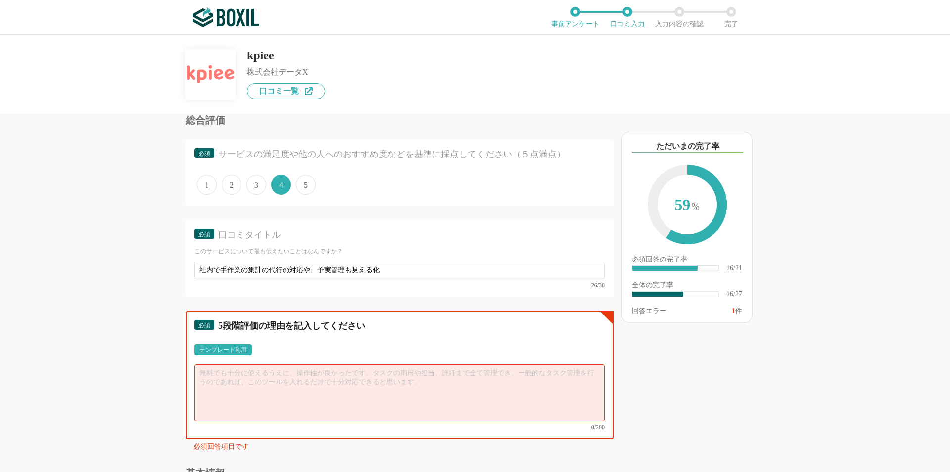
click at [227, 369] on textarea at bounding box center [400, 392] width 410 height 57
click at [239, 375] on textarea at bounding box center [400, 392] width 410 height 57
type textarea "s"
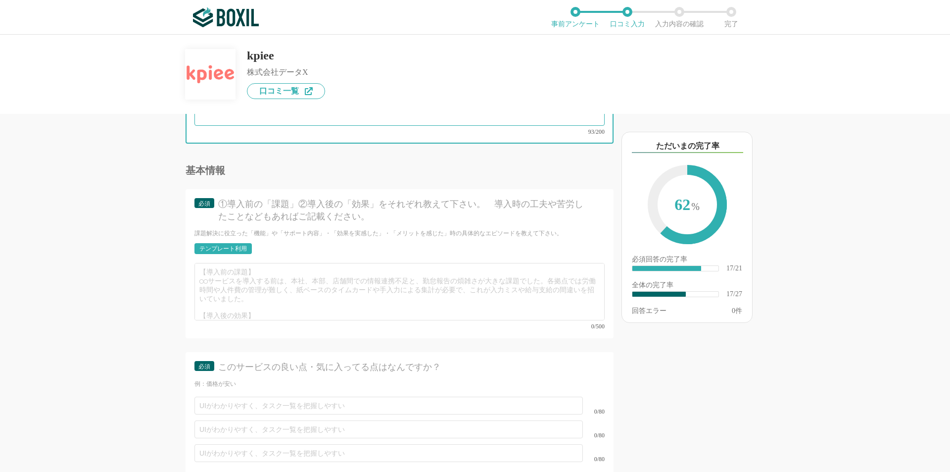
scroll to position [1839, 0]
type textarea "導入前のヒアリングが丁寧で、事業内容や課題について真摯に向き合って対応くださいました。複雑で範囲が広い業態にもかかわらず、本質的な部分を探りながら、必要な機能…"
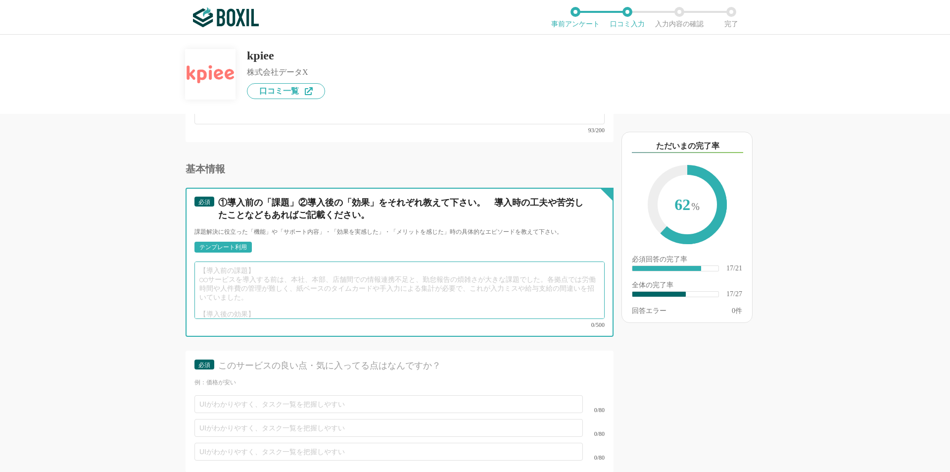
click at [272, 280] on textarea at bounding box center [400, 289] width 410 height 57
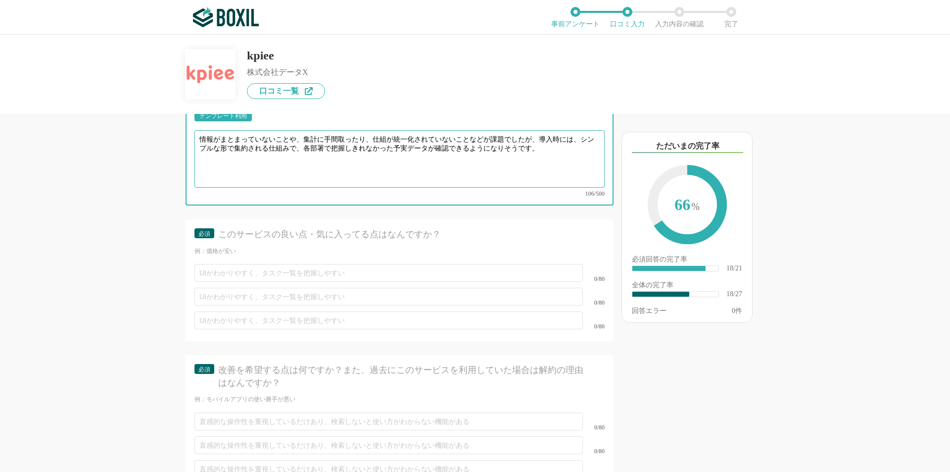
scroll to position [1988, 0]
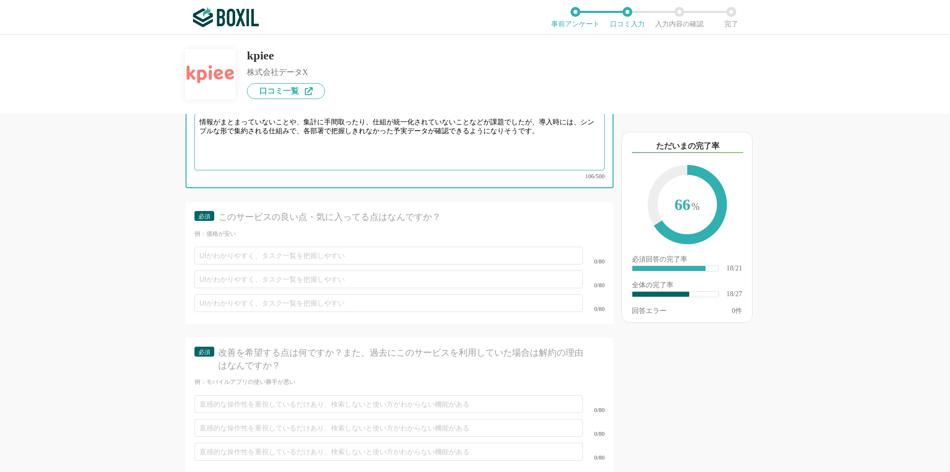
type textarea "情報がまとまっていないことや、集計に手間取ったり、仕組が統一化されていないことなどが課題でしたが、導入時には、シンプルな形で集約される仕組みで、各部署で把握し…"
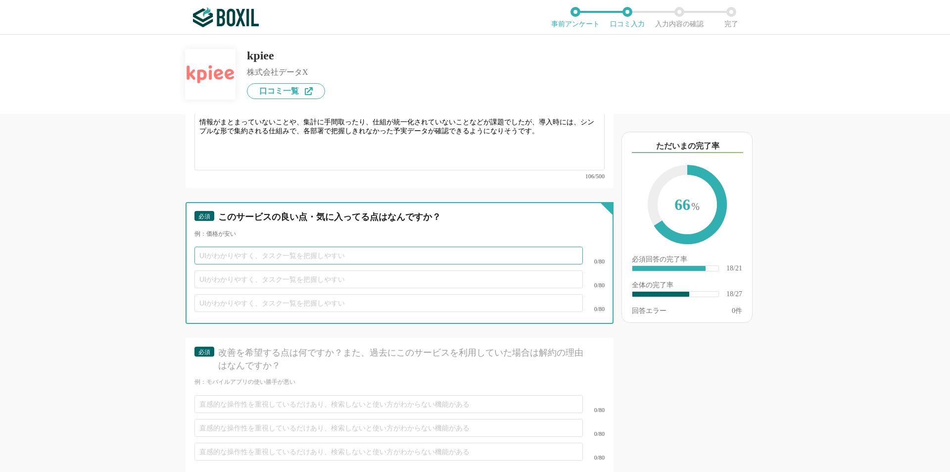
click at [290, 250] on input "text" at bounding box center [389, 255] width 389 height 18
type input "サポートが丁寧であること"
type input "機能がシンプルであること"
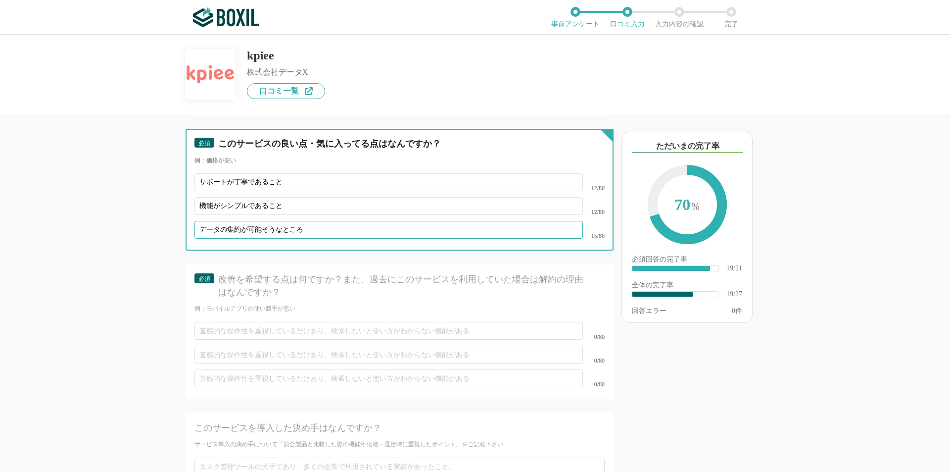
scroll to position [2087, 0]
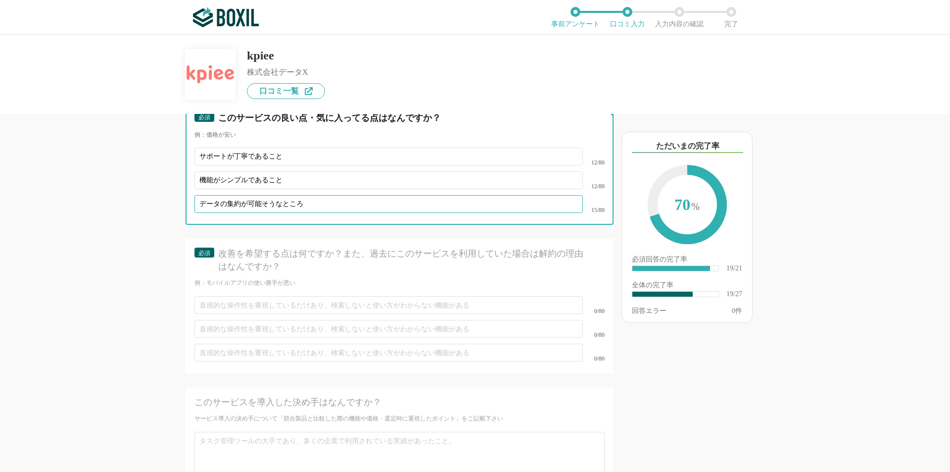
type input "データの集約が可能そうなところ"
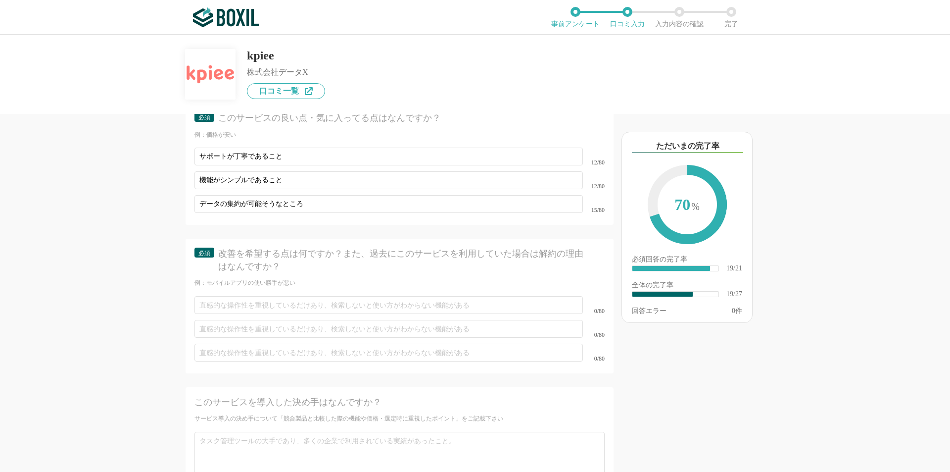
click at [160, 299] on div "他のサービス・ツールと連携していますか？ ※複数選択可 例：Slack、Salesforce 選択したサービス 未選択 必須 導入時に所属していた部署を選択し…" at bounding box center [366, 293] width 495 height 358
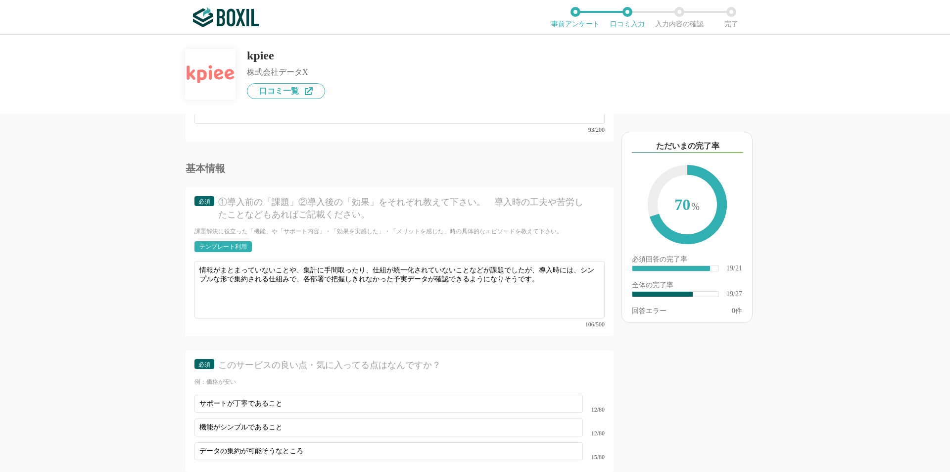
scroll to position [1839, 0]
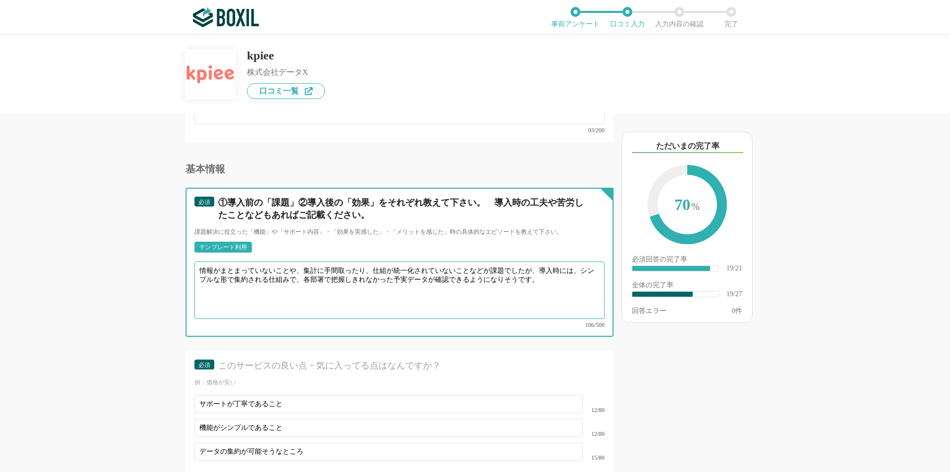
click at [554, 271] on textarea "情報がまとまっていないことや、集計に手間取ったり、仕組が統一化されていないことなどが課題でしたが、導入時には、シンプルな形で集約される仕組みで、各部署で把握し…" at bounding box center [400, 289] width 410 height 57
paste textarea "・今まで月次のExcelでの集計作業に工数がかかっている状態でしたが、kpieeを導入したことで、 導入～運用まで一気通貫してサポートしてくださり、手作業で発…"
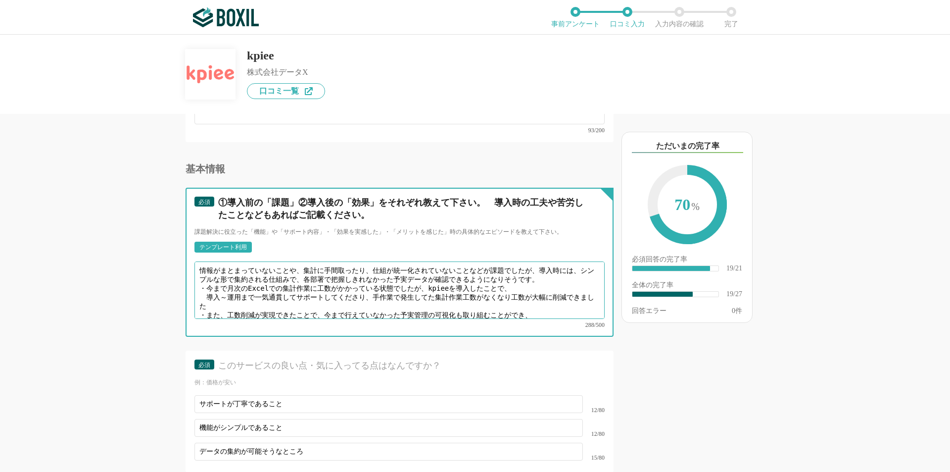
scroll to position [3, 0]
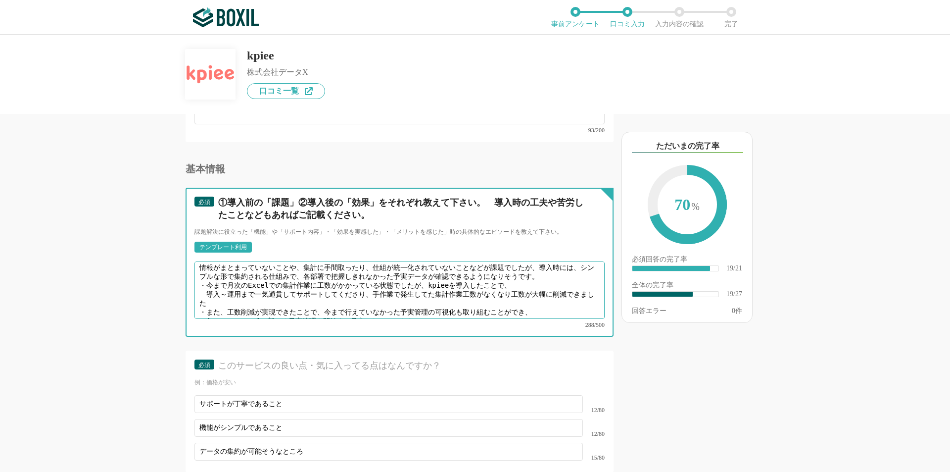
drag, startPoint x: 507, startPoint y: 275, endPoint x: 517, endPoint y: 276, distance: 10.4
click at [507, 275] on textarea "情報がまとまっていないことや、集計に手間取ったり、仕組が統一化されていないことなどが課題でしたが、導入時には、シンプルな形で集約される仕組みで、各部署で把握し…" at bounding box center [400, 289] width 410 height 57
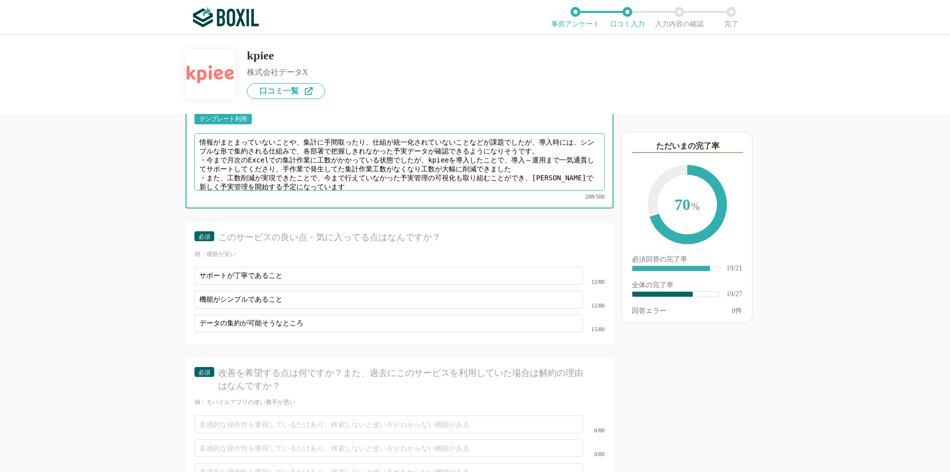
scroll to position [1988, 0]
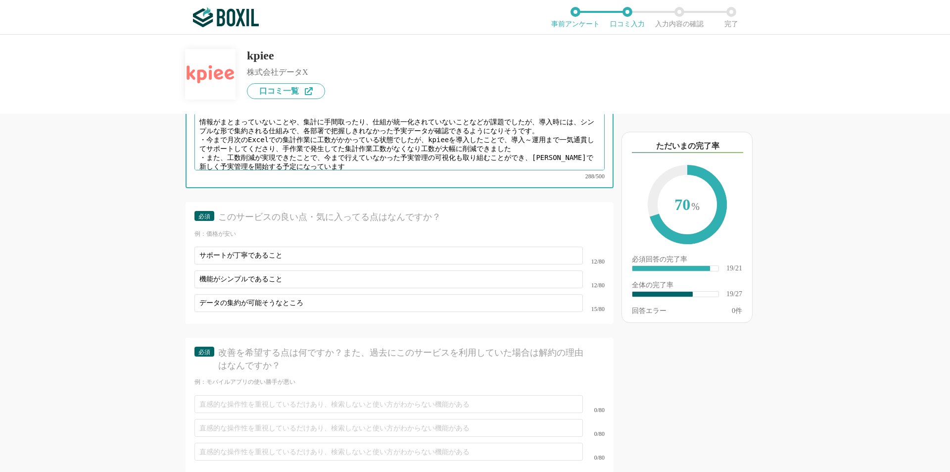
type textarea "情報がまとまっていないことや、集計に手間取ったり、仕組が統一化されていないことなどが課題でしたが、導入時には、シンプルな形で集約される仕組みで、各部署で把握し…"
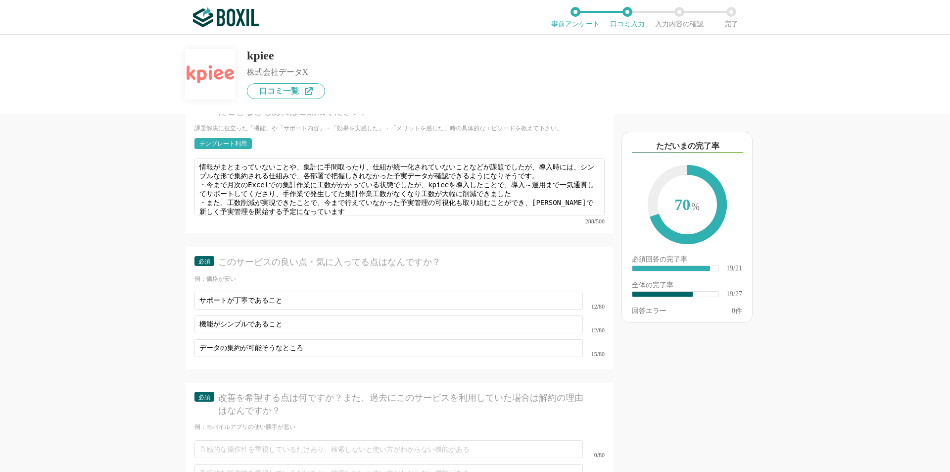
scroll to position [1931, 0]
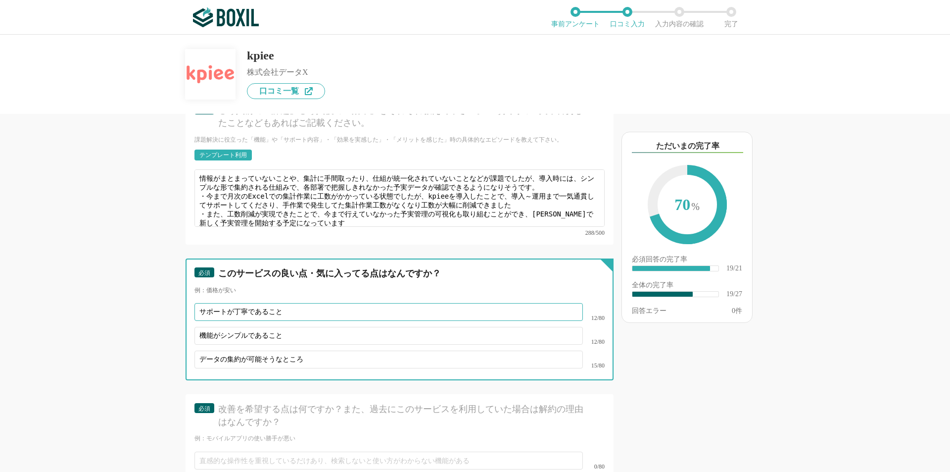
click at [314, 303] on input "サポートが丁寧であること" at bounding box center [389, 312] width 389 height 18
paste input "導入支援から運用まで一貫してサポートしてくれる"
type input "サポートが丁寧であること　導入支援から運用まで一貫してサポートしてくれる"
click at [327, 350] on input "データの集約が可能そうなところ" at bounding box center [389, 359] width 389 height 18
drag, startPoint x: 316, startPoint y: 348, endPoint x: 165, endPoint y: 343, distance: 151.5
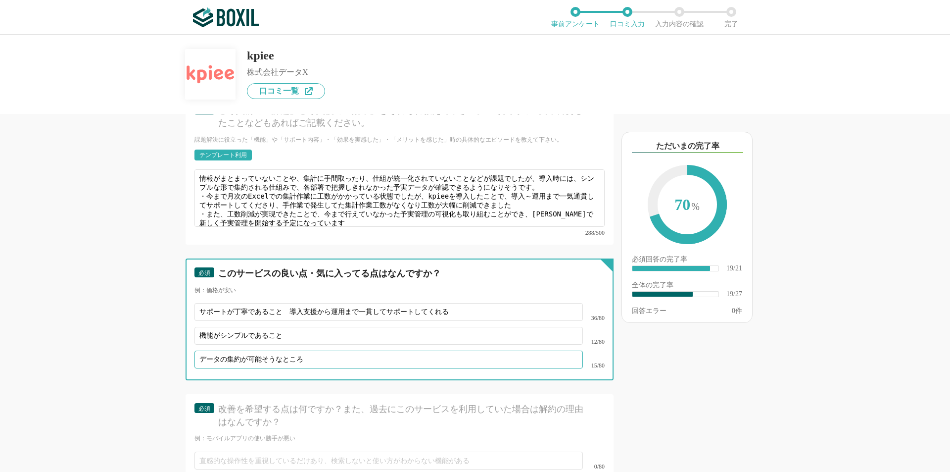
click at [165, 343] on div "他のサービス・ツールと連携していますか？ ※複数選択可 例：Slack、Salesforce 選択したサービス 未選択 必須 導入時に所属していた部署を選択し…" at bounding box center [366, 293] width 495 height 358
paste input "Excel集計やツール整理など、手間のかかる作業も代行してくれる"
type input "Excel集計やツール整理など、手間のかかる作業も代行してくれる"
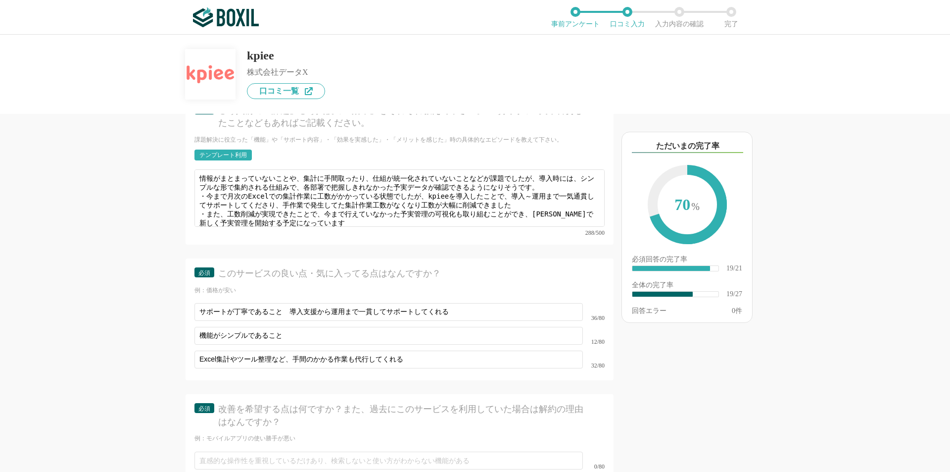
click at [136, 340] on div "他のサービス・ツールと連携していますか？ ※複数選択可 例：Slack、Salesforce 選択したサービス 未選択 必須 導入時に所属していた部署を選択し…" at bounding box center [366, 293] width 495 height 358
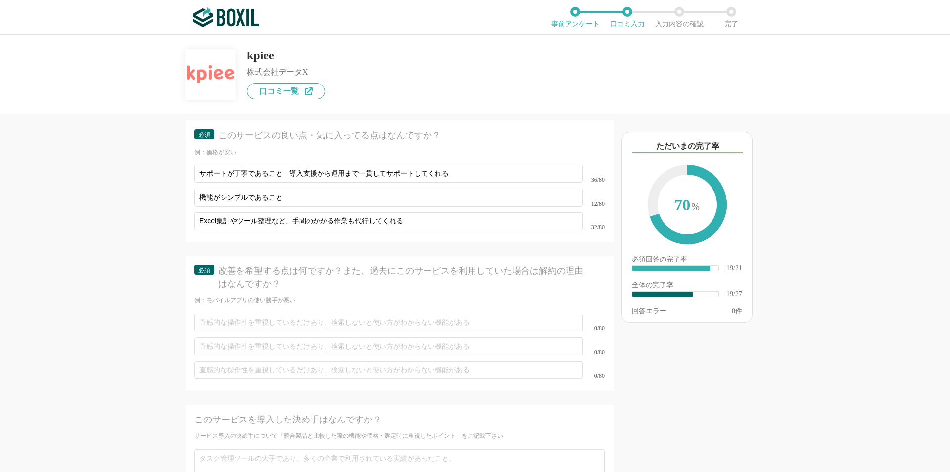
scroll to position [2129, 0]
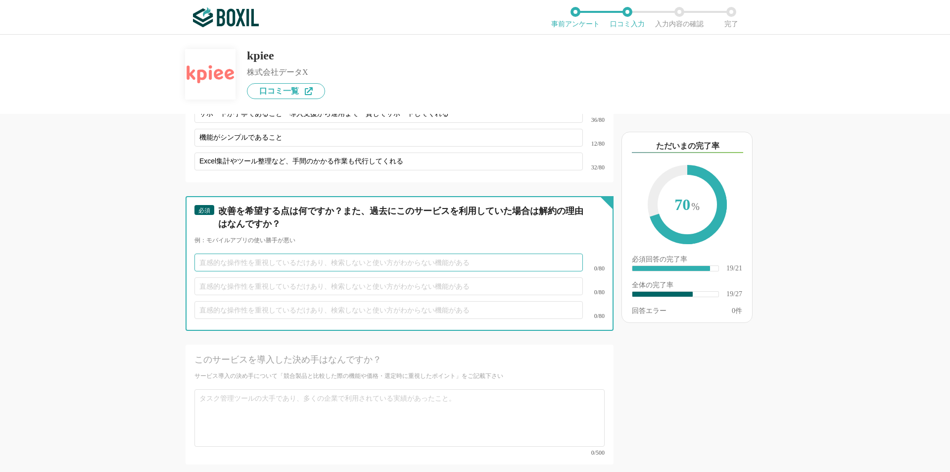
click at [236, 253] on input "text" at bounding box center [389, 262] width 389 height 18
paste input "現状は一部の集計や整理が中心ですが、より多くの業務データを統合・可視化してもらえるとさらに効果的だと感じます"
type input "現状は一部の集計や整理が中心ですが、より多くの業務データを統合・可視化してもらえるとさらに効果的だと感じます"
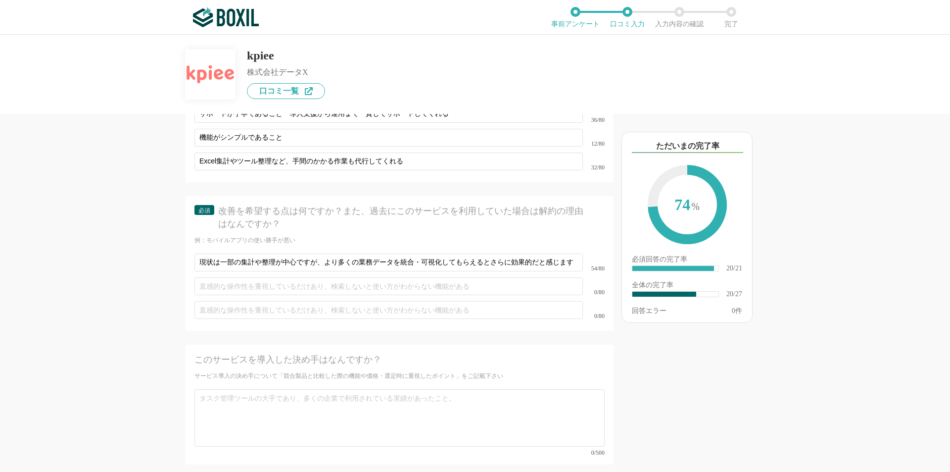
scroll to position [0, 0]
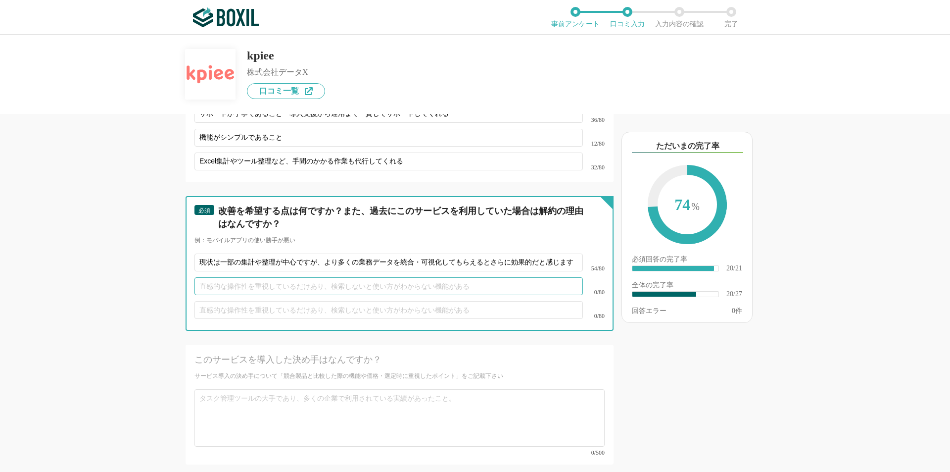
click at [234, 277] on input "text" at bounding box center [389, 286] width 389 height 18
paste input "少し契約内容が分かりにくい点があるので、どこまで使ったらいくらになるのか、料金が分かりやすいと嬉しいです"
type input "少し契約内容が分かりにくい点があるので、どこまで使ったらいくらになるのか、料金が分かりやすいと嬉しいです"
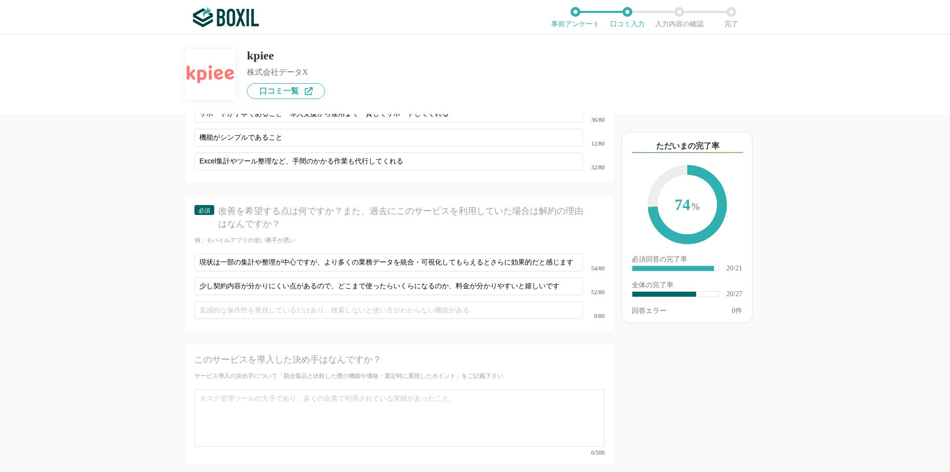
drag, startPoint x: 118, startPoint y: 275, endPoint x: 131, endPoint y: 275, distance: 13.4
click at [117, 275] on div "他のサービス・ツールと連携していますか？ ※複数選択可 例：Slack、Salesforce 選択したサービス 未選択 必須 導入時に所属していた部署を選択し…" at bounding box center [475, 253] width 950 height 437
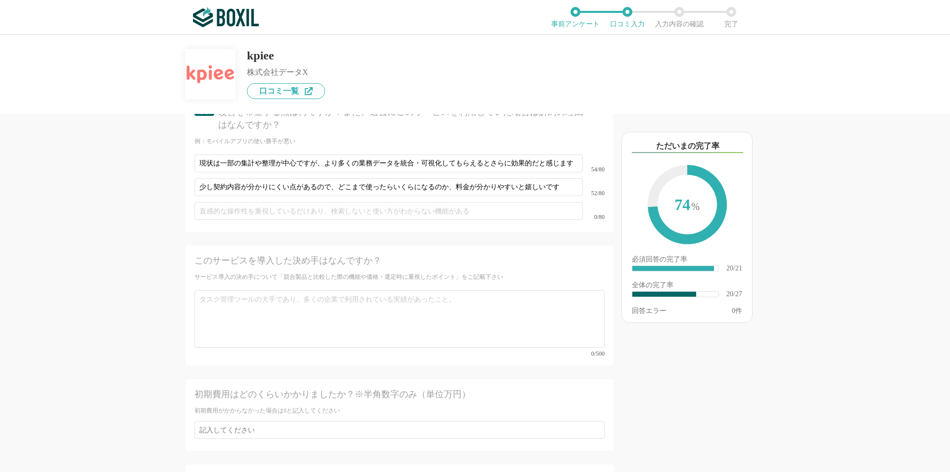
scroll to position [2179, 0]
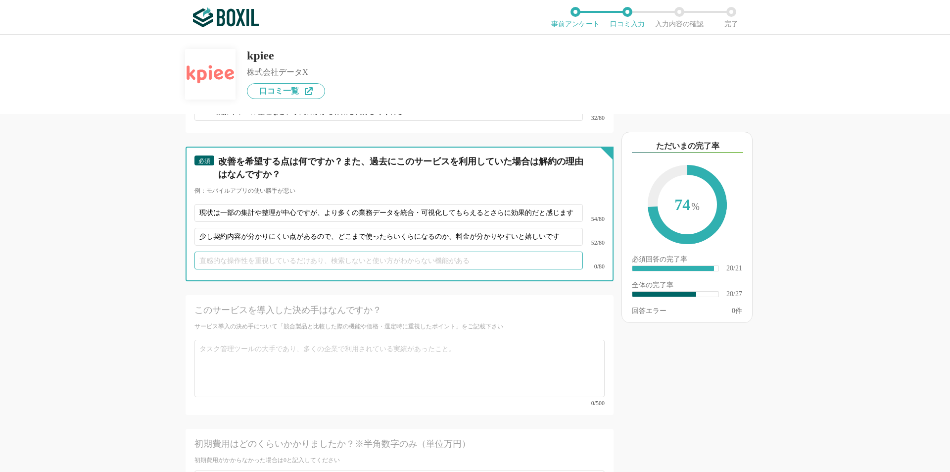
click at [246, 251] on input "text" at bounding box center [389, 260] width 389 height 18
type input "改善希望というよりは、いろいろ相談したくなってしまうところでしょうか。"
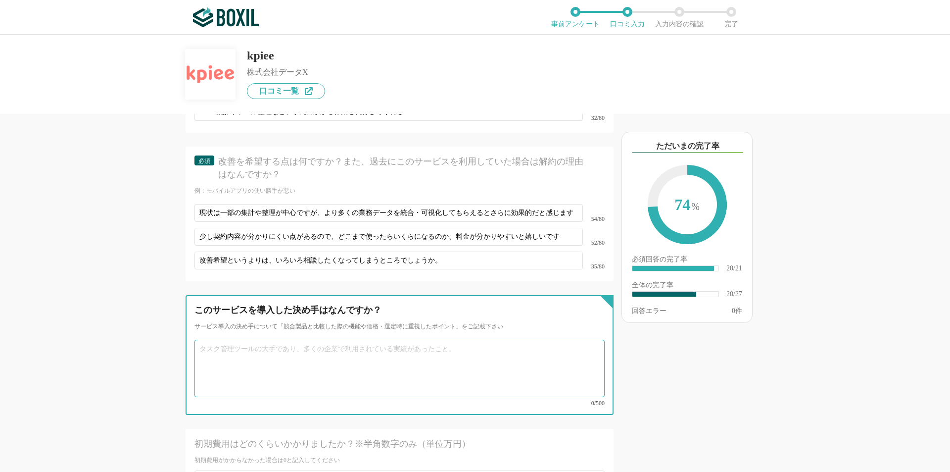
click at [251, 342] on textarea at bounding box center [400, 368] width 410 height 57
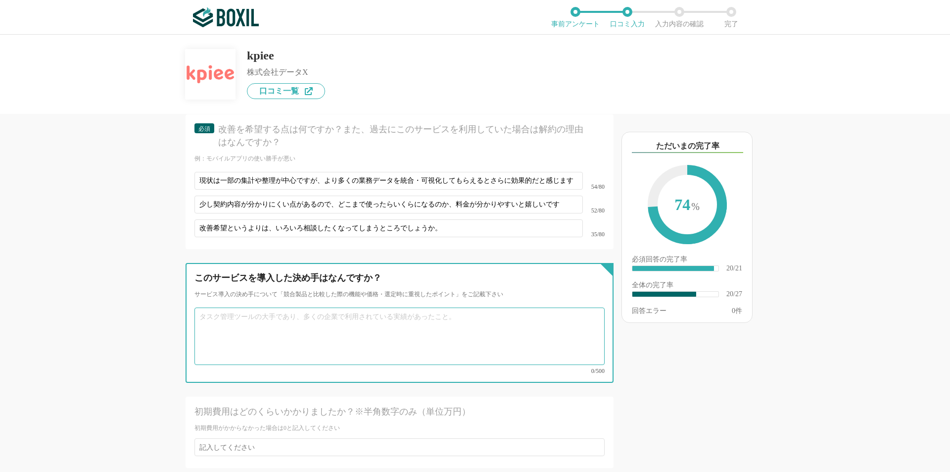
scroll to position [2228, 0]
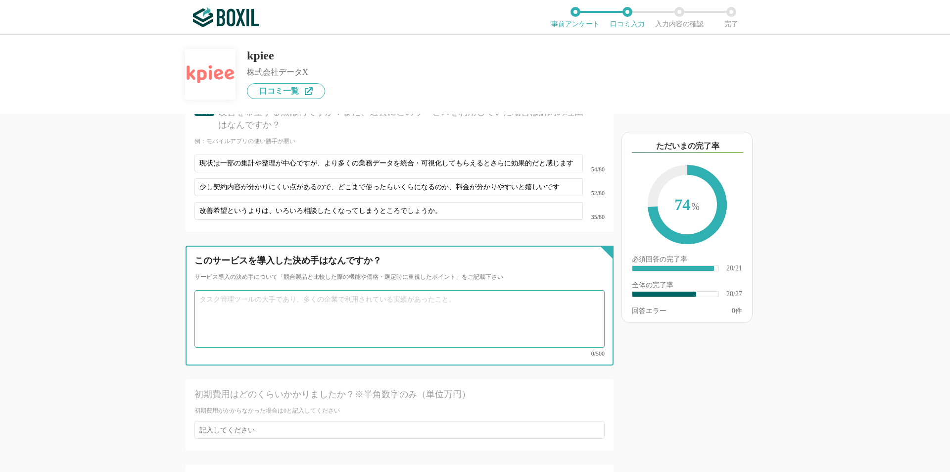
click at [286, 290] on textarea at bounding box center [400, 318] width 410 height 57
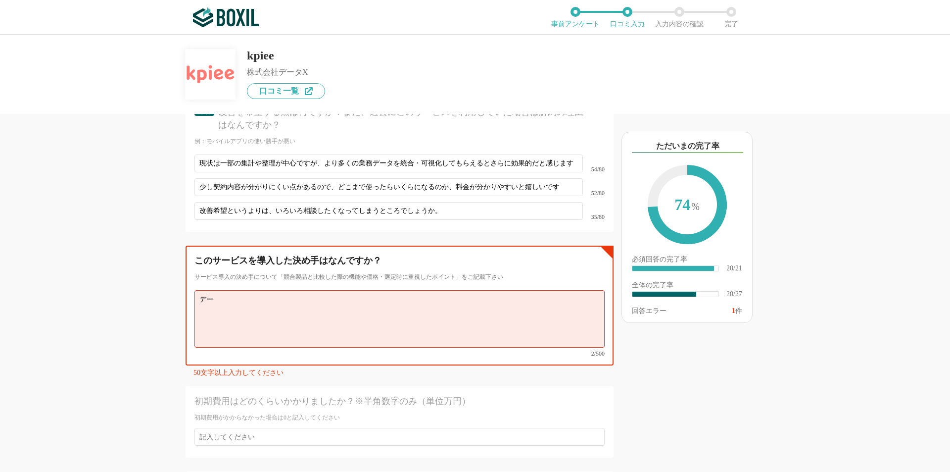
type textarea "デ"
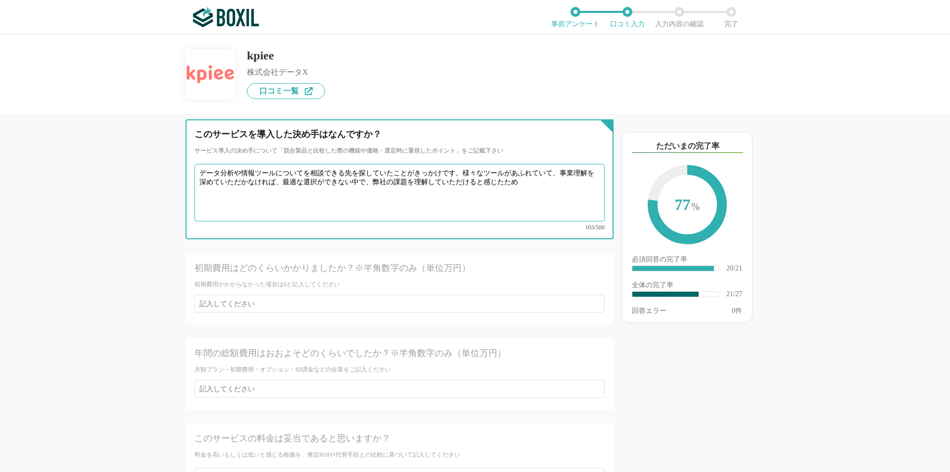
scroll to position [2377, 0]
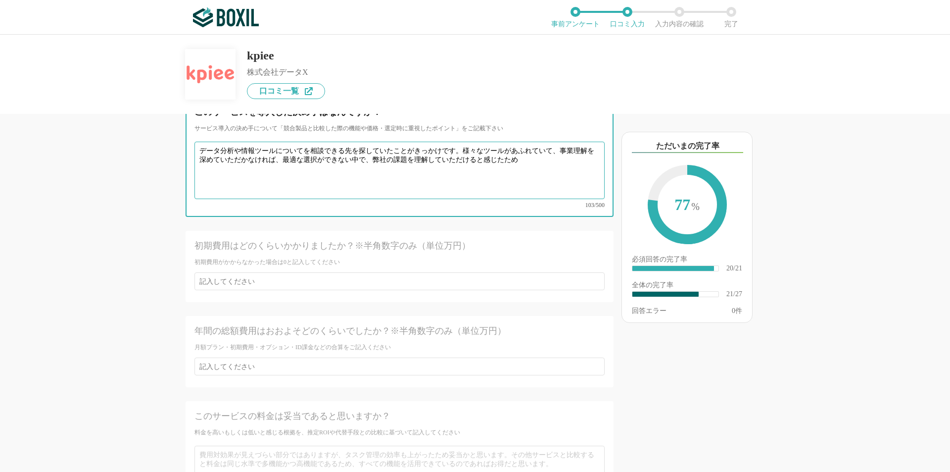
type textarea "データ分析や情報ツールについてを相談できる先を探していたことがきっかけです。様々なツールがあふれていて、事業理解を深めていただかなければ、最適な選択ができない…"
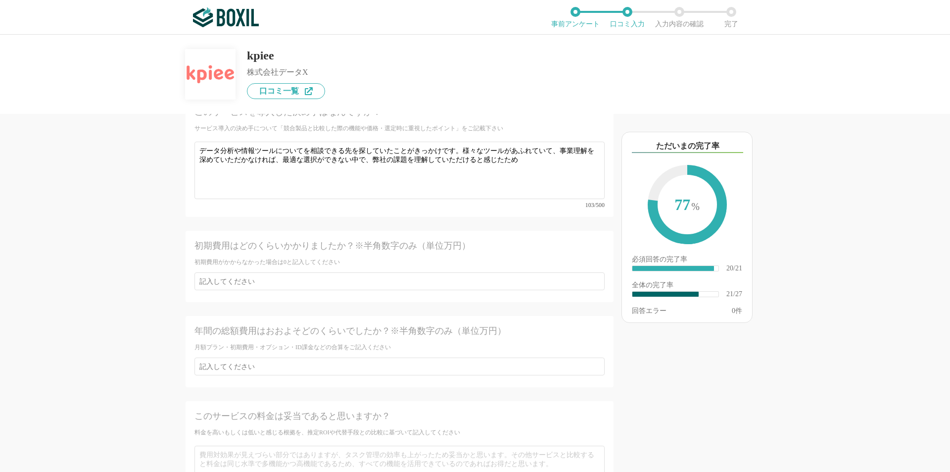
click at [140, 280] on div "他のサービス・ツールと連携していますか？ ※複数選択可 例：Slack、Salesforce 選択したサービス 未選択 必須 導入時に所属していた部署を選択し…" at bounding box center [366, 293] width 495 height 358
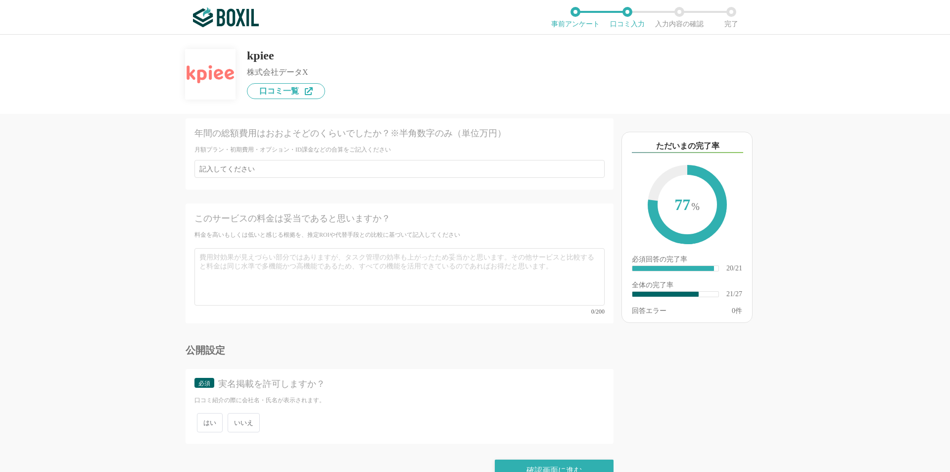
scroll to position [2575, 0]
drag, startPoint x: 247, startPoint y: 398, endPoint x: 253, endPoint y: 397, distance: 6.0
click at [247, 412] on span "いいえ" at bounding box center [244, 421] width 32 height 19
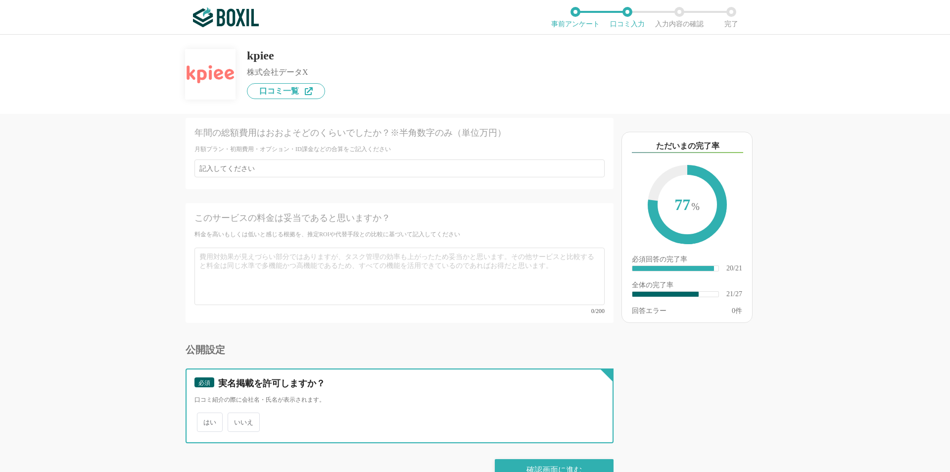
click at [237, 414] on input "いいえ" at bounding box center [233, 417] width 6 height 6
radio input "true"
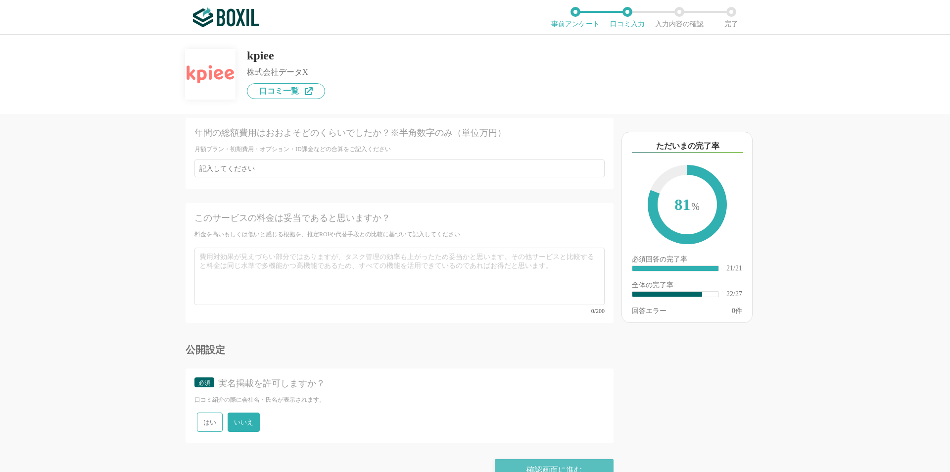
click at [556, 459] on div "確認画面に進む" at bounding box center [554, 470] width 119 height 22
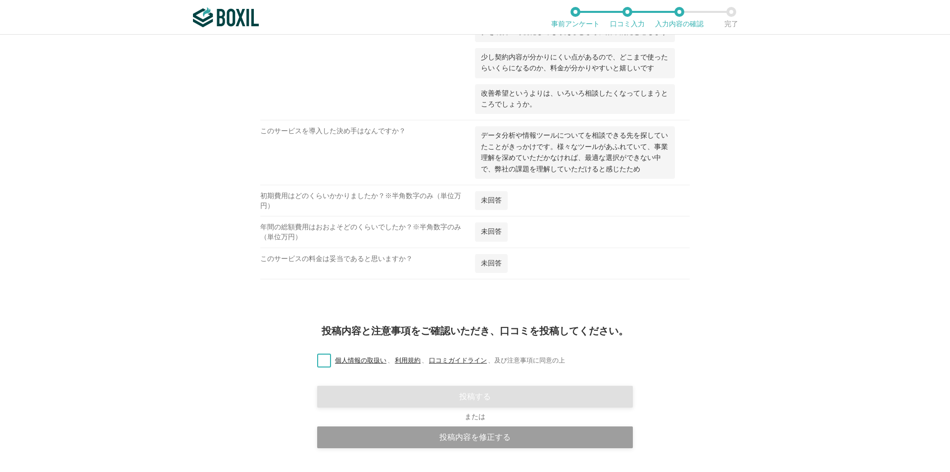
scroll to position [1138, 0]
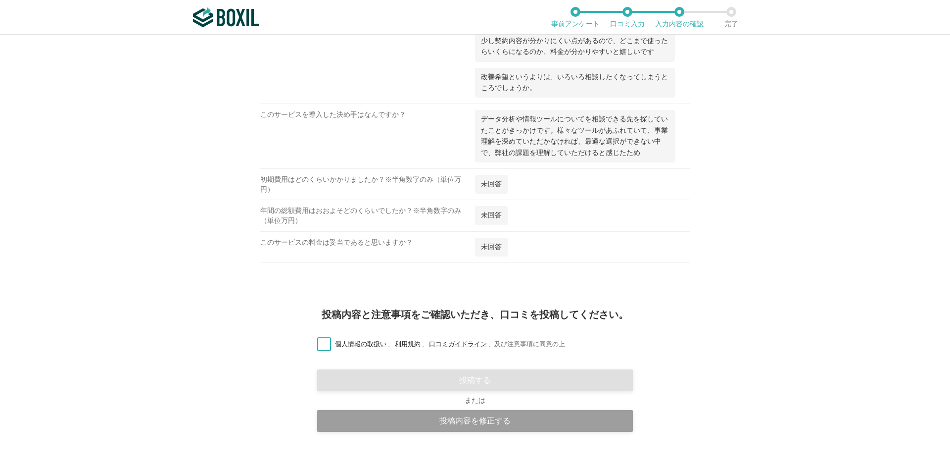
click at [322, 339] on label "個人情報の取扱い 、 利用規約 、 口コミガイドライン 、 及び注意事項に同意の上" at bounding box center [437, 344] width 256 height 10
click at [0, 0] on input "個人情報の取扱い 、 利用規約 、 口コミガイドライン 、 及び注意事項に同意の上" at bounding box center [0, 0] width 0 height 0
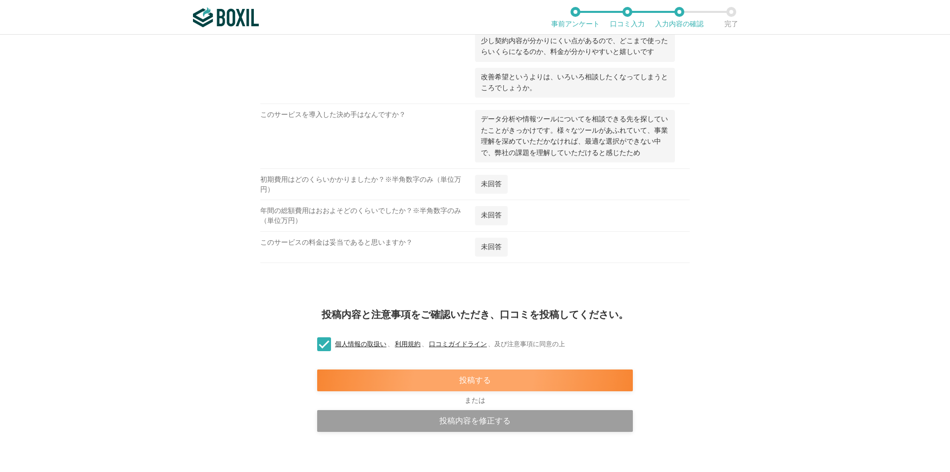
click at [485, 372] on div "投稿する" at bounding box center [475, 380] width 316 height 22
